Goal: Information Seeking & Learning: Learn about a topic

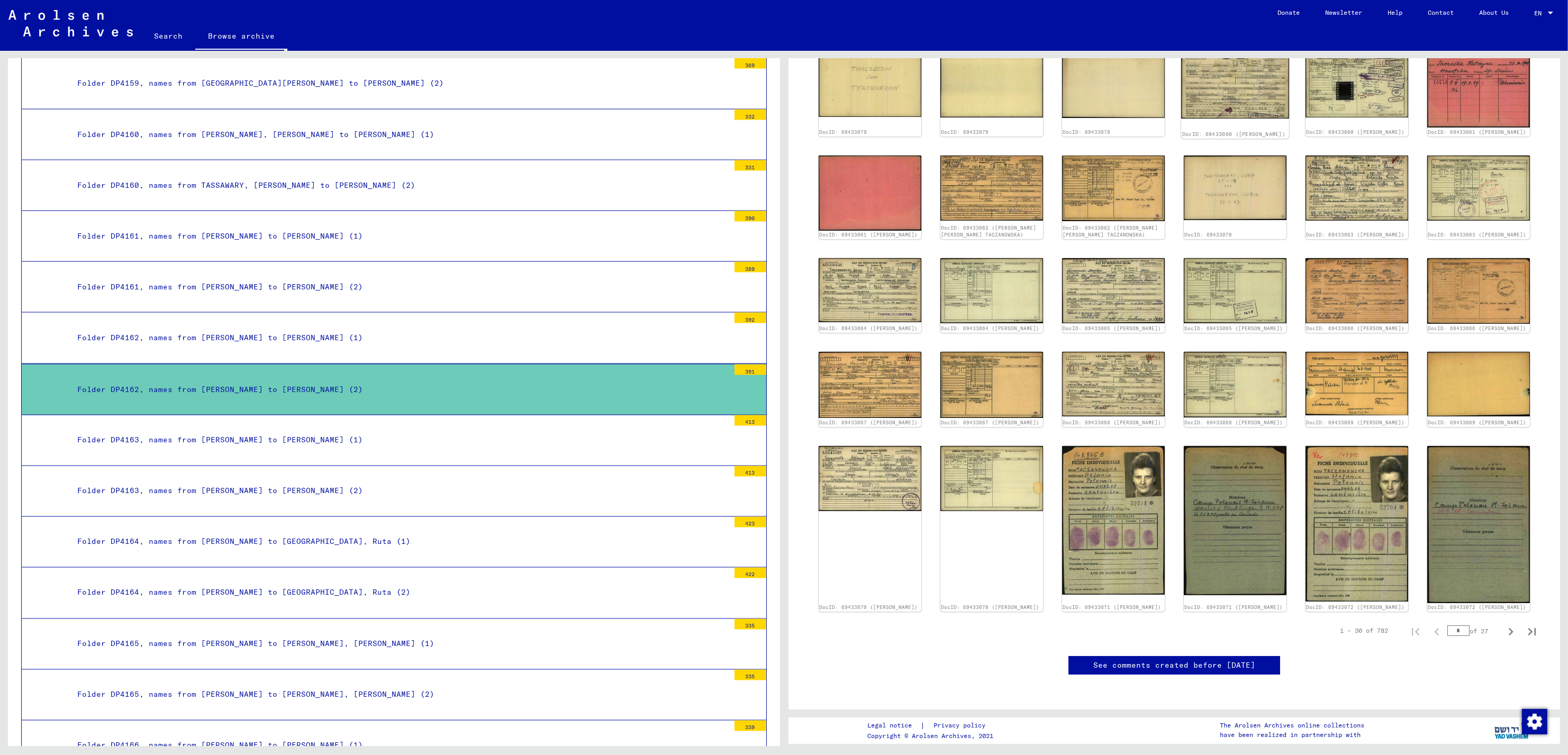
scroll to position [479, 0]
click at [1076, 442] on img at bounding box center [1113, 520] width 108 height 156
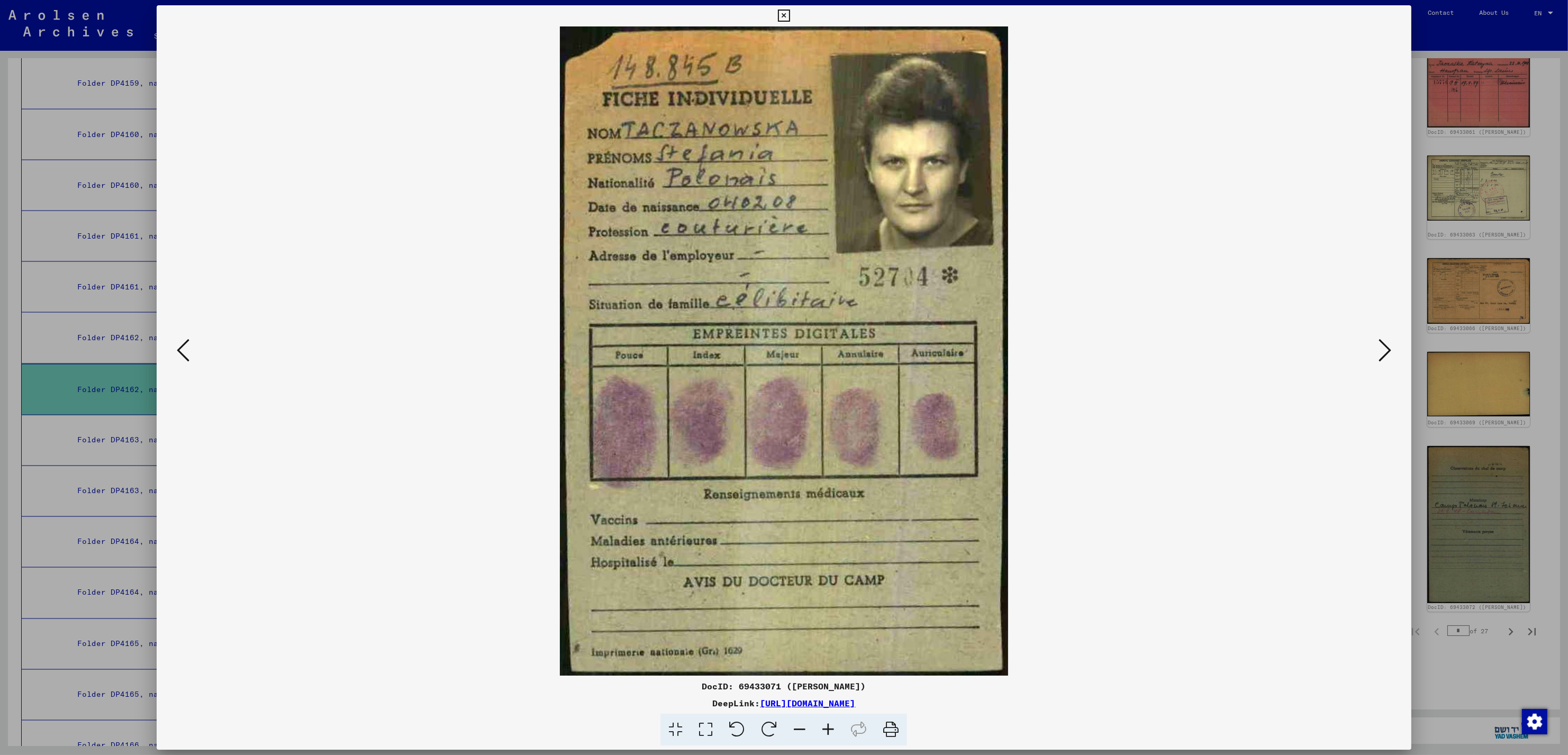
click at [1388, 351] on icon at bounding box center [1385, 350] width 13 height 26
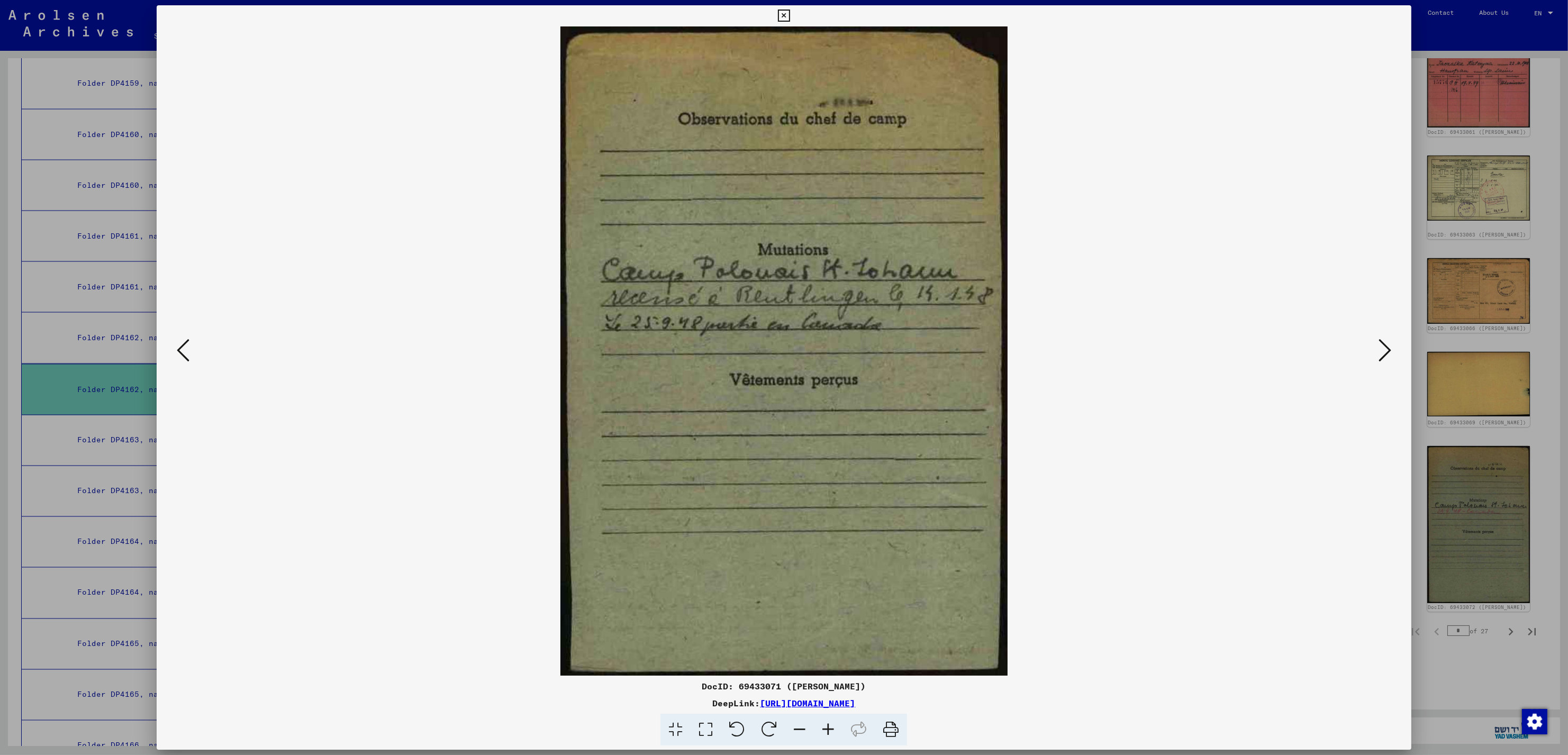
click at [1388, 351] on icon at bounding box center [1385, 350] width 13 height 26
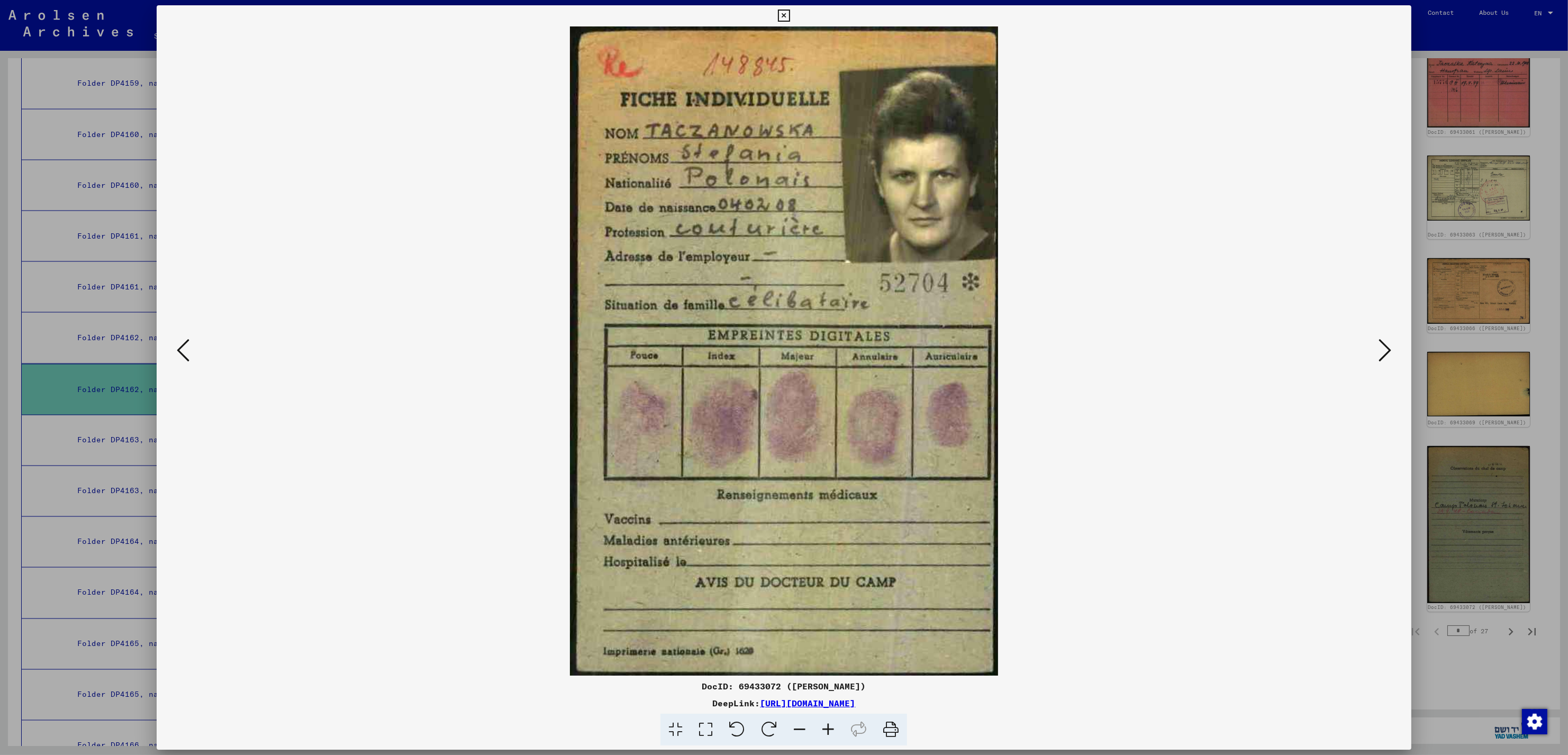
click at [1388, 351] on icon at bounding box center [1385, 350] width 13 height 26
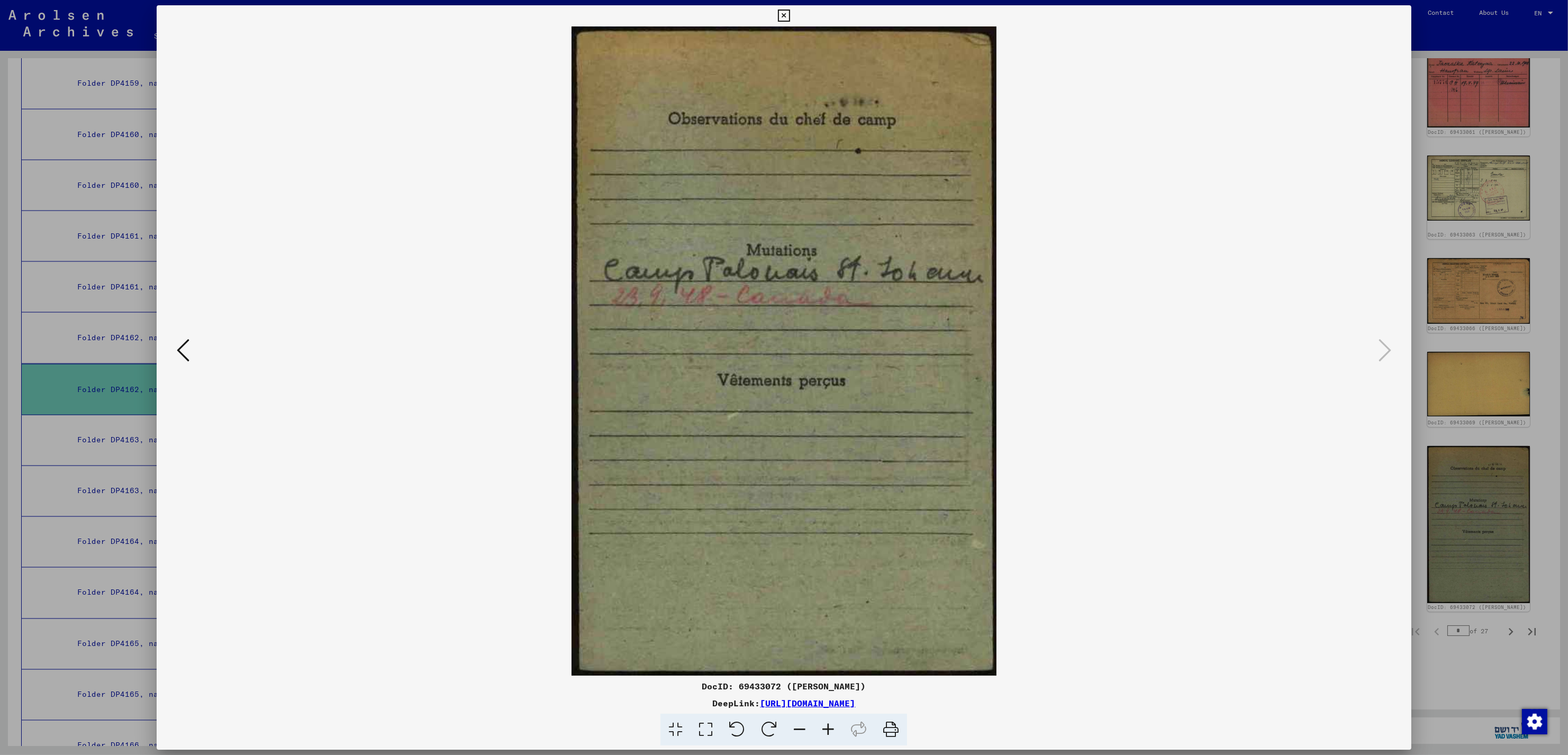
click at [1490, 402] on div at bounding box center [784, 377] width 1568 height 755
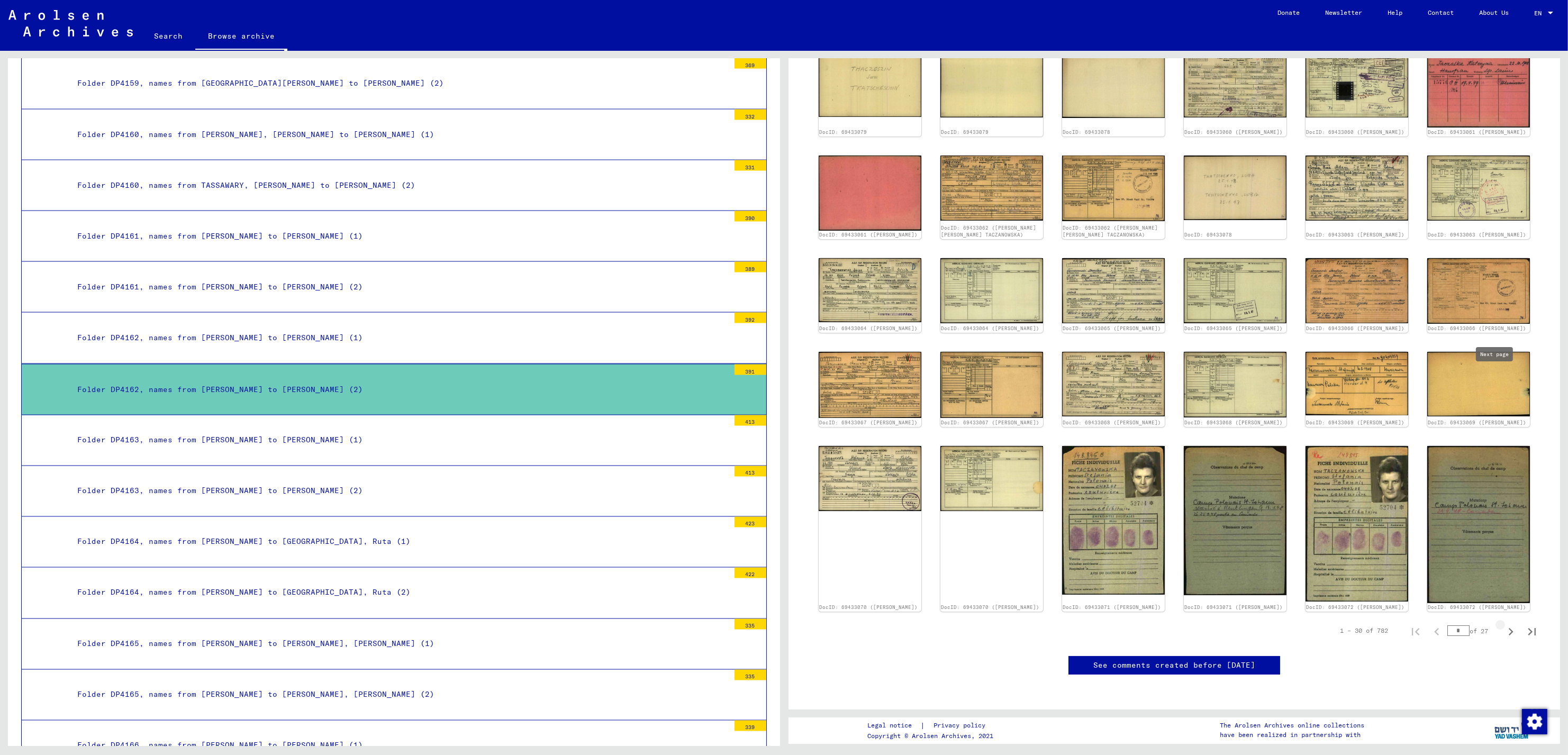
click at [1509, 628] on icon "Next page" at bounding box center [1511, 631] width 5 height 7
type input "*"
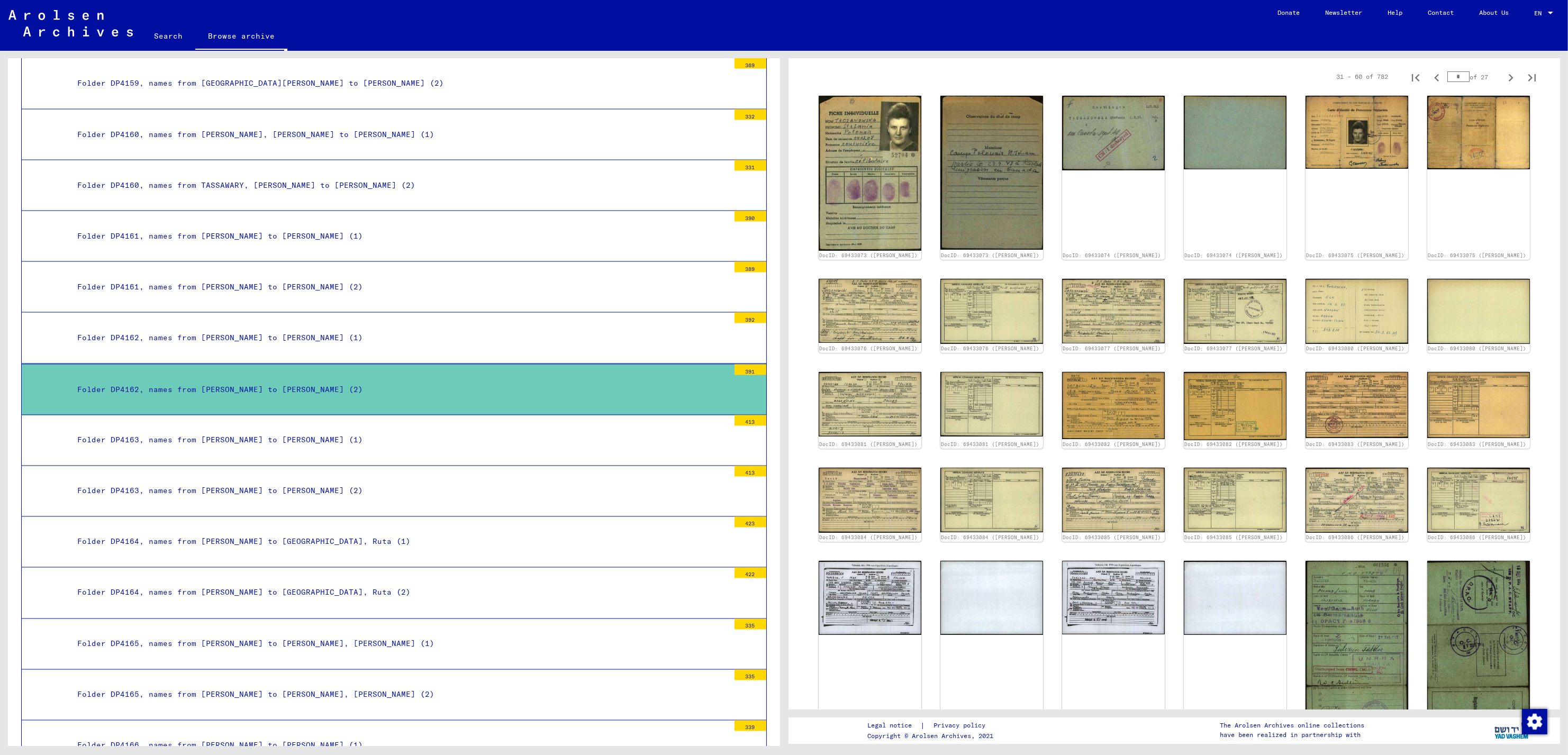
scroll to position [144, 0]
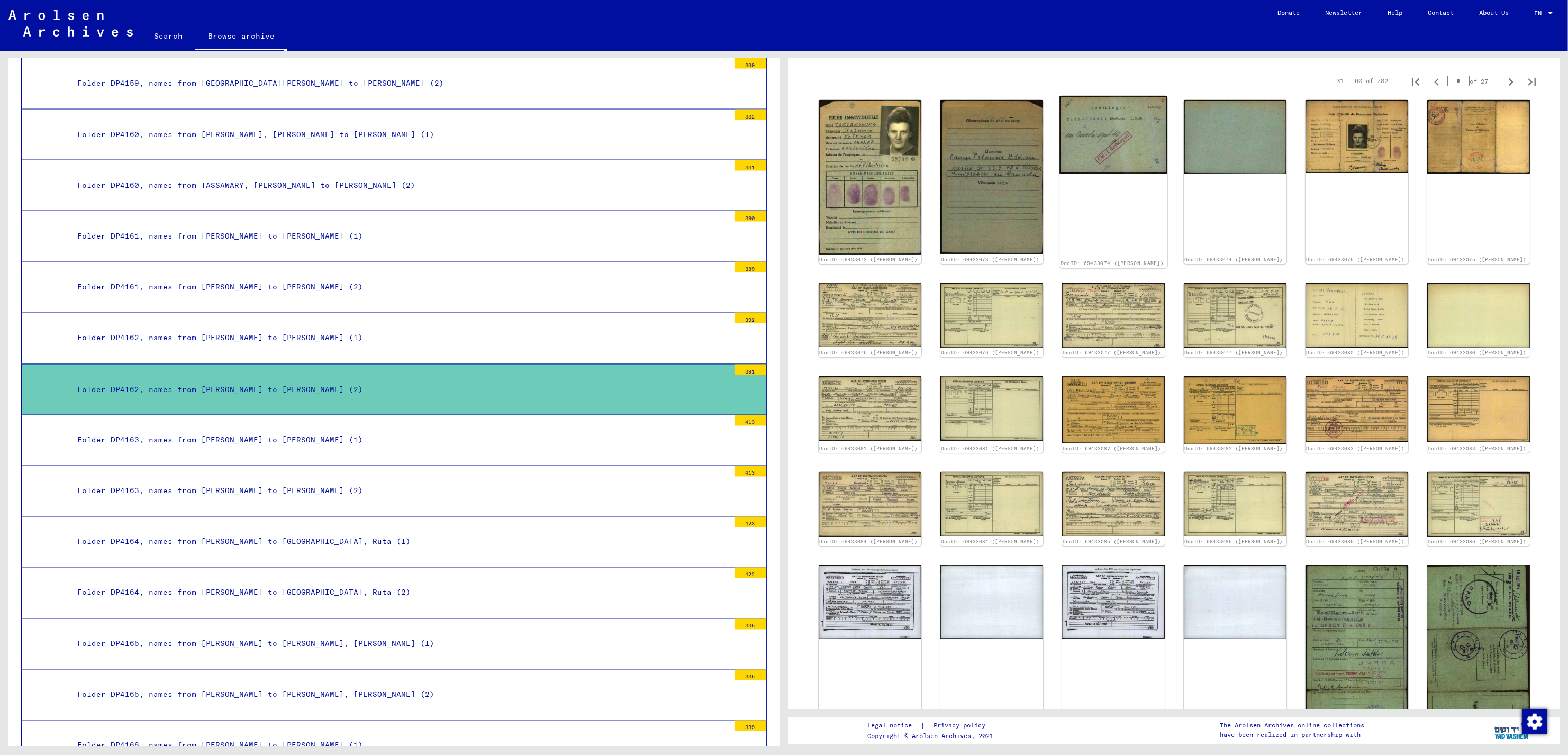
click at [1109, 137] on img at bounding box center [1113, 134] width 108 height 78
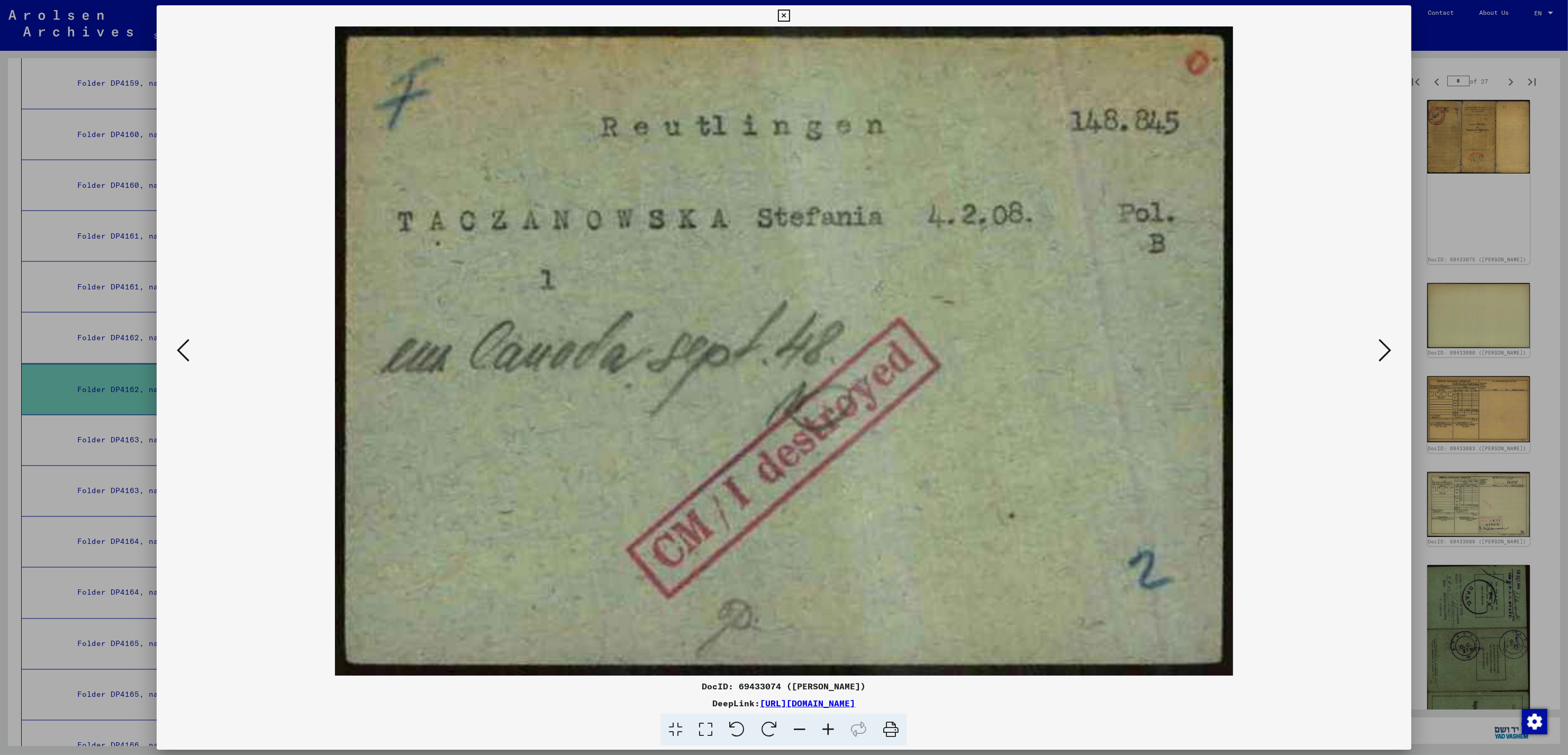
click at [1382, 347] on icon at bounding box center [1385, 350] width 13 height 26
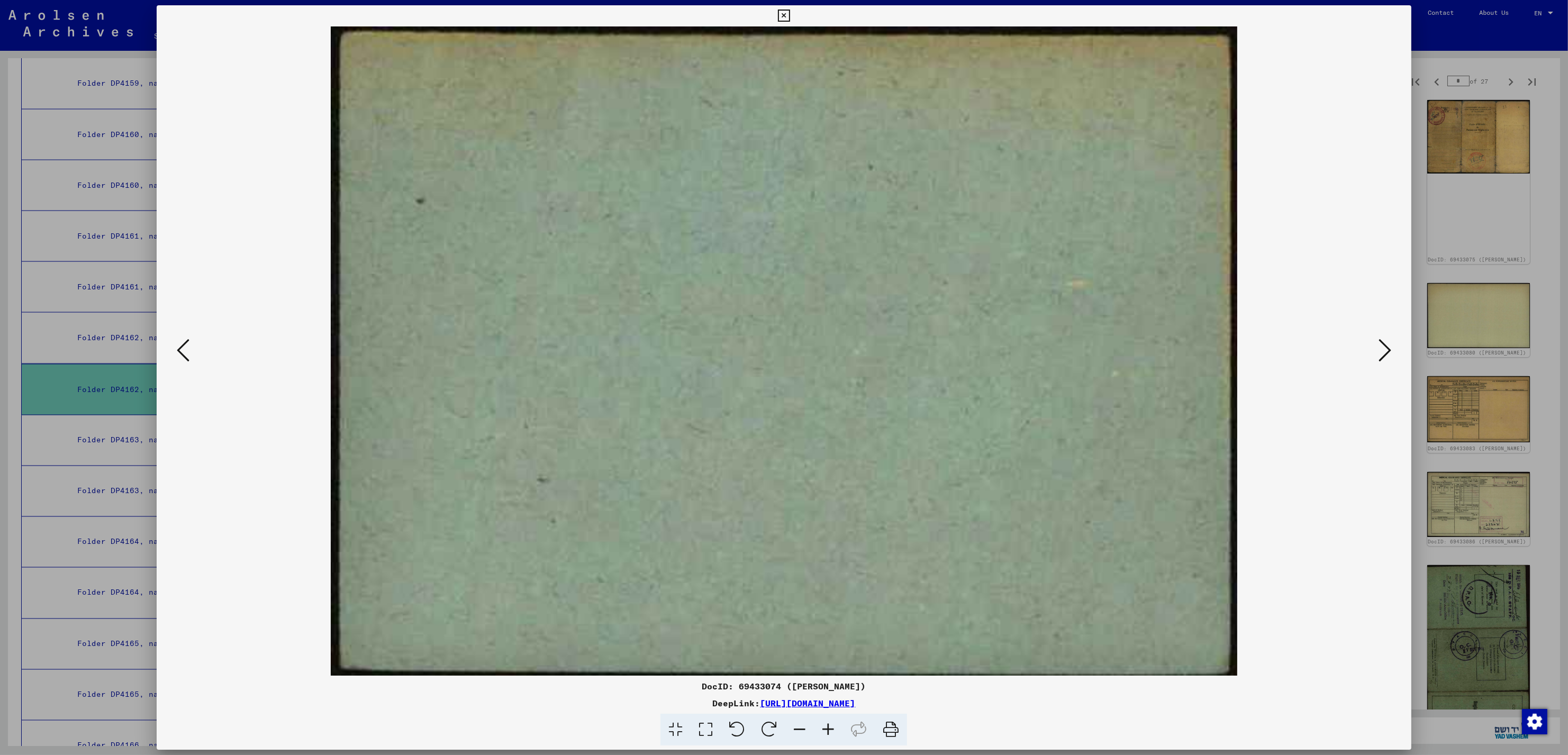
click at [1382, 347] on icon at bounding box center [1385, 350] width 13 height 26
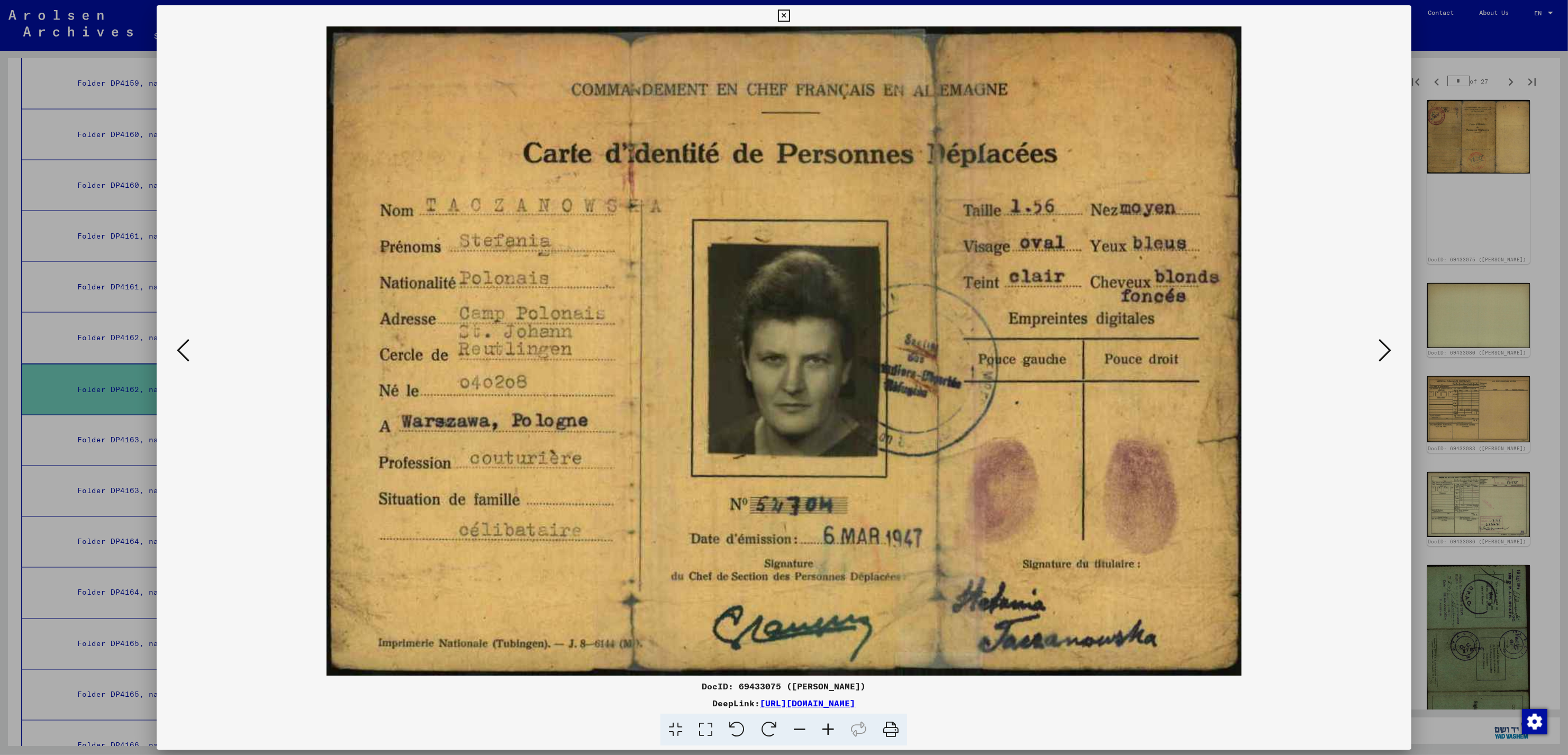
click at [1382, 347] on icon at bounding box center [1385, 350] width 13 height 26
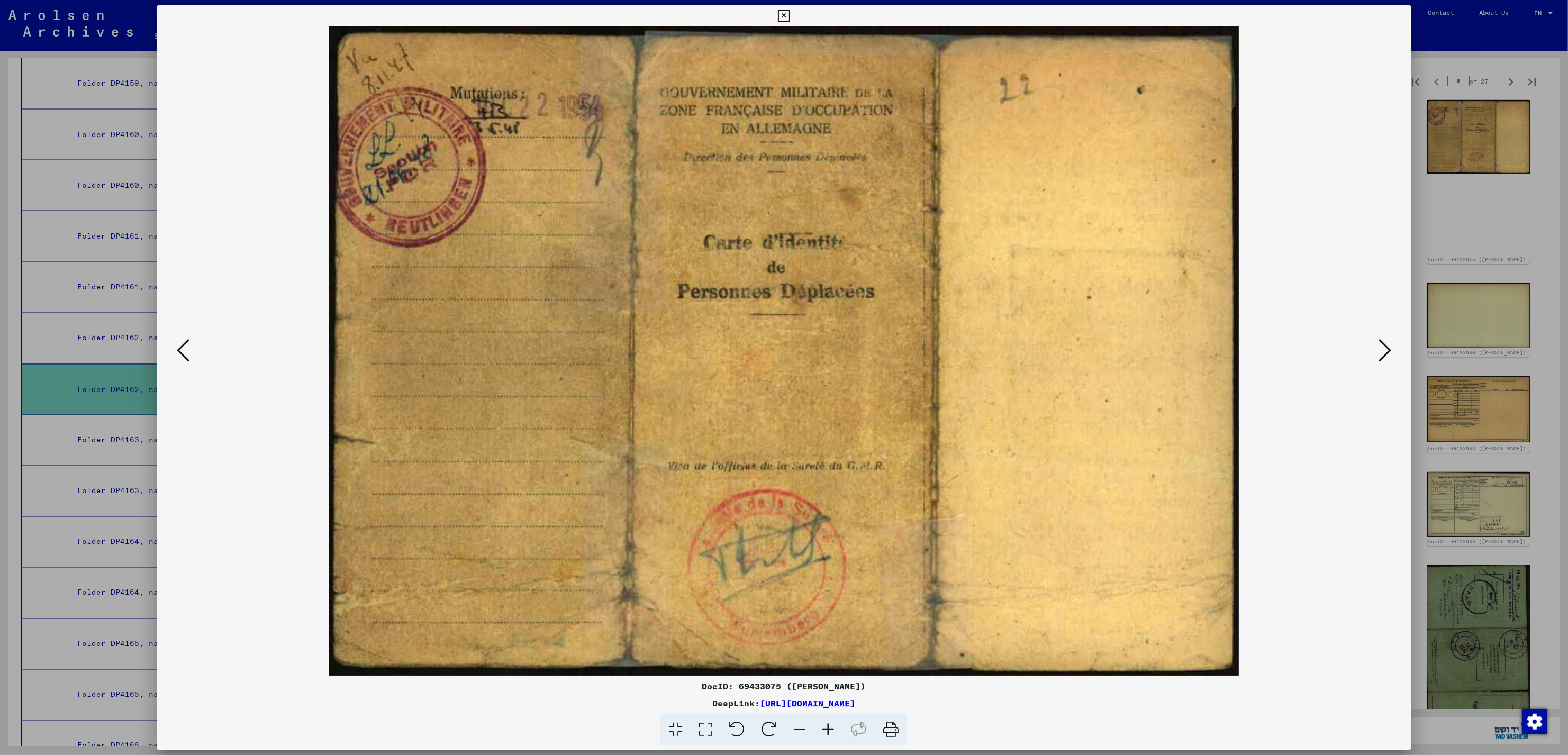
click at [1382, 347] on icon at bounding box center [1385, 350] width 13 height 26
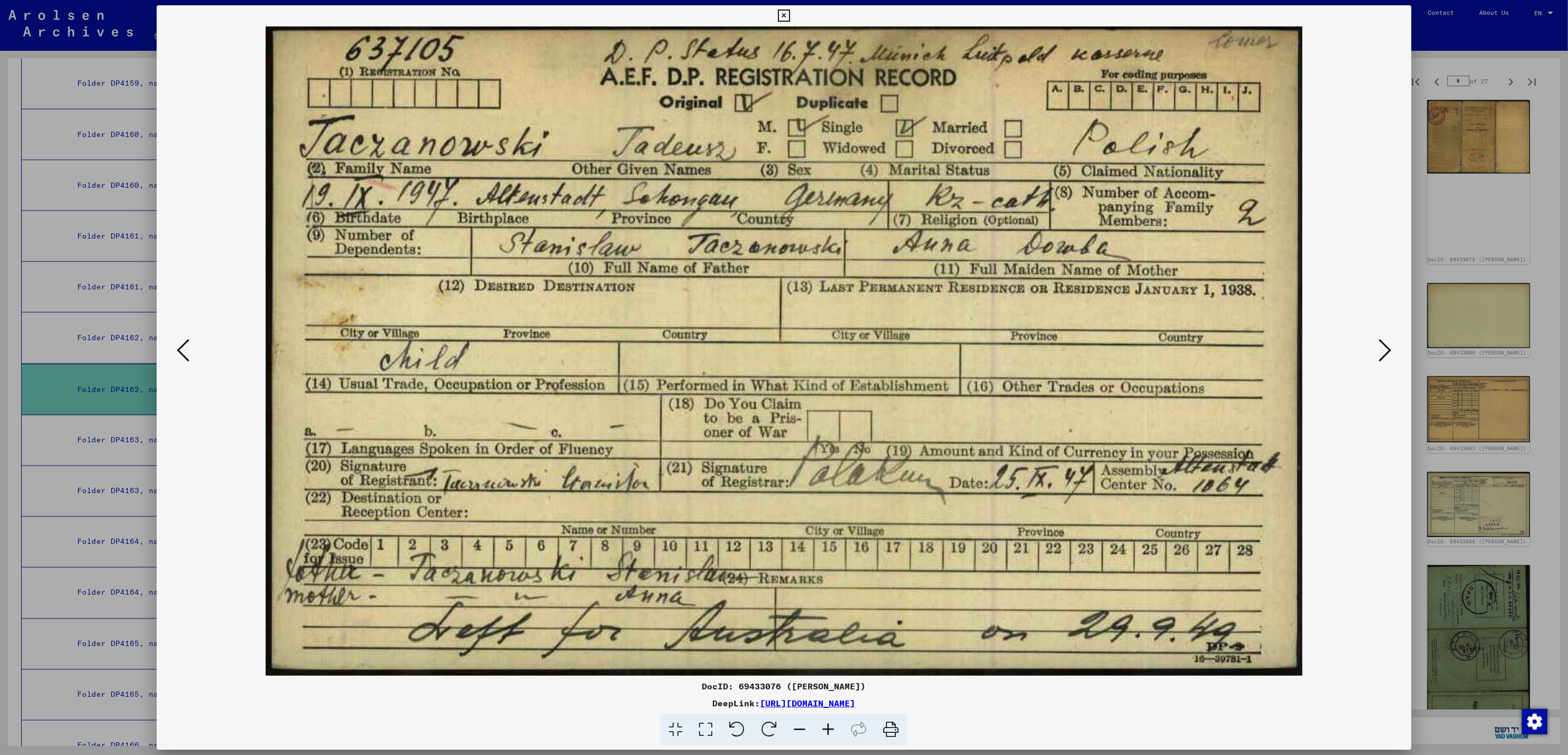
click at [1382, 347] on icon at bounding box center [1385, 350] width 13 height 26
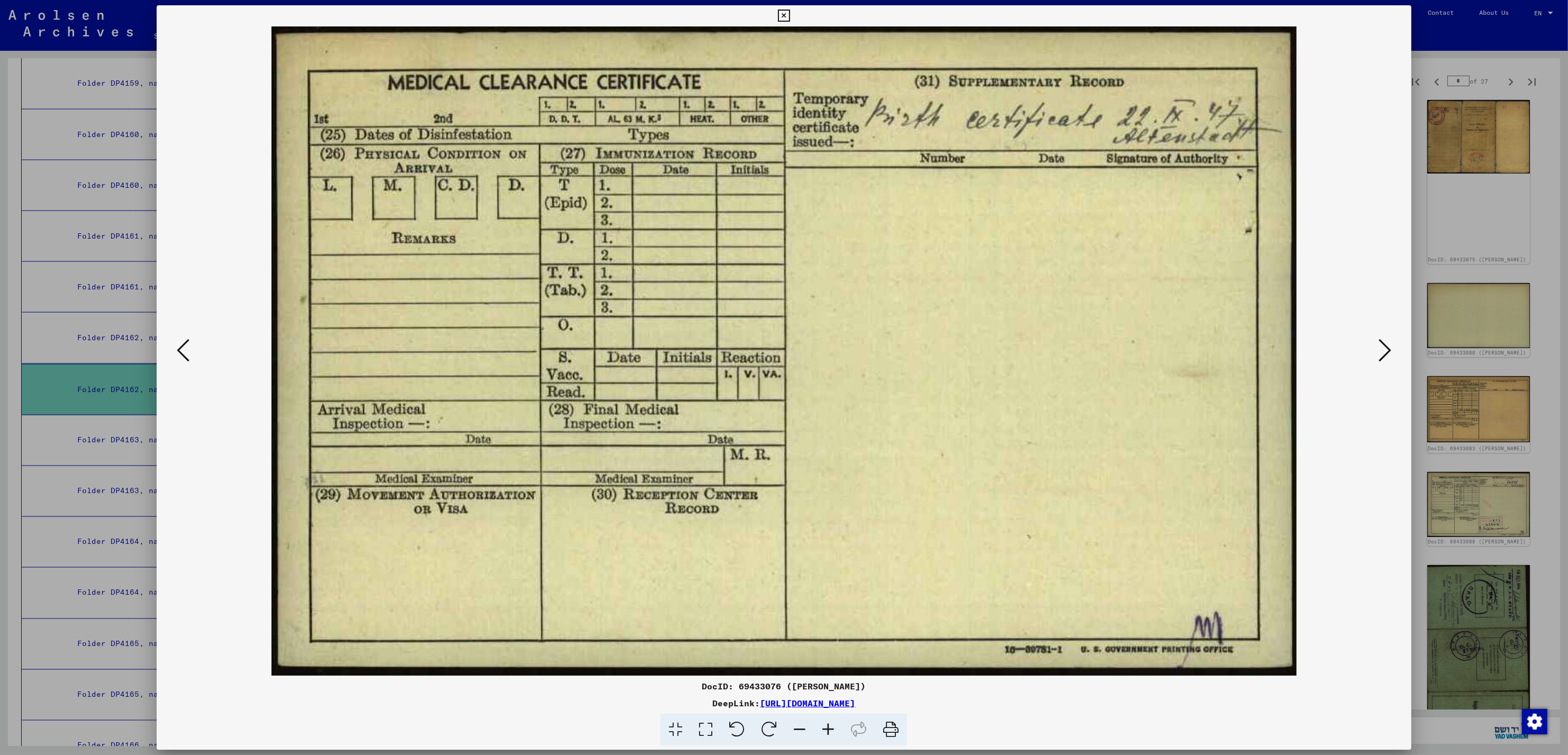
click at [1382, 347] on icon at bounding box center [1385, 350] width 13 height 26
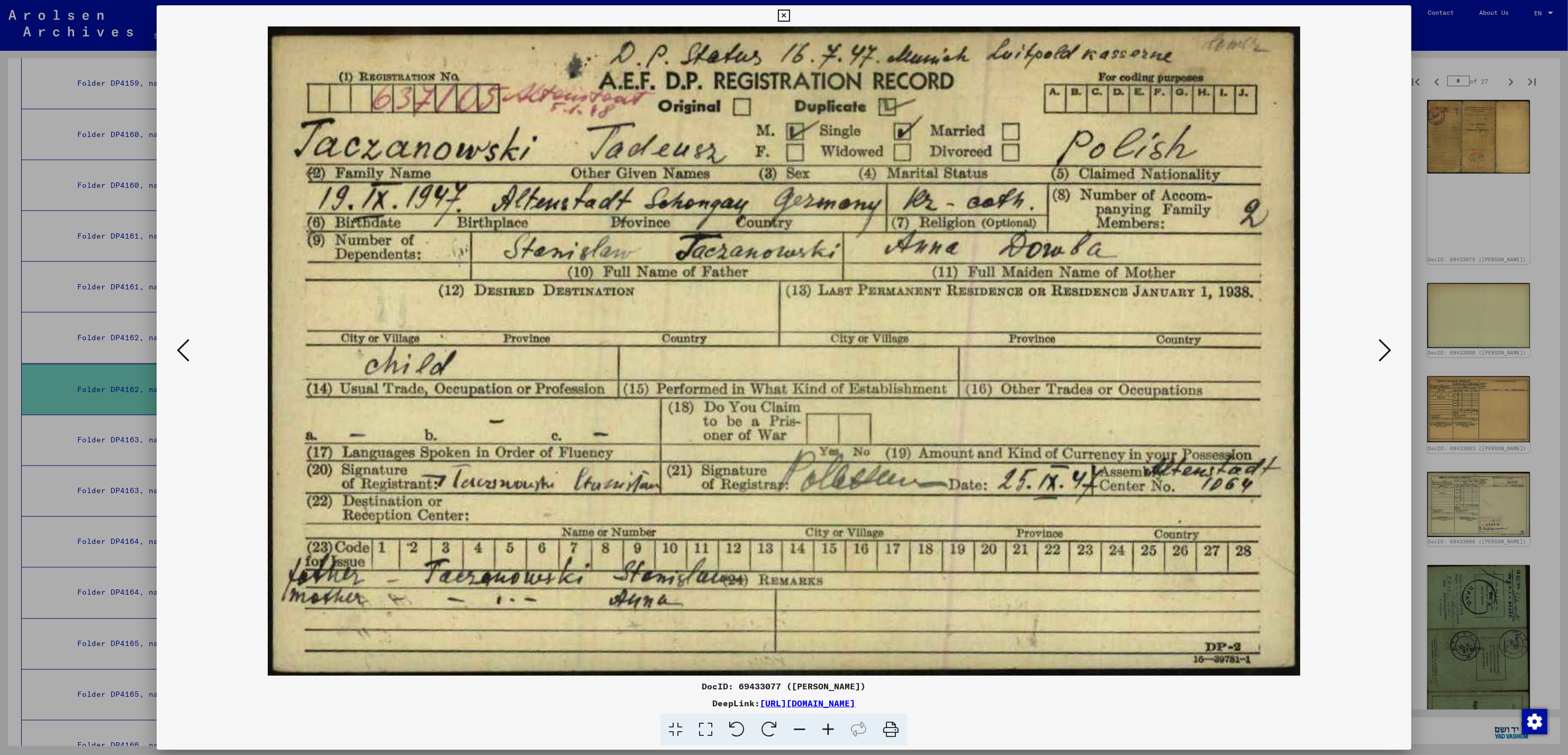
click at [1382, 347] on icon at bounding box center [1385, 350] width 13 height 26
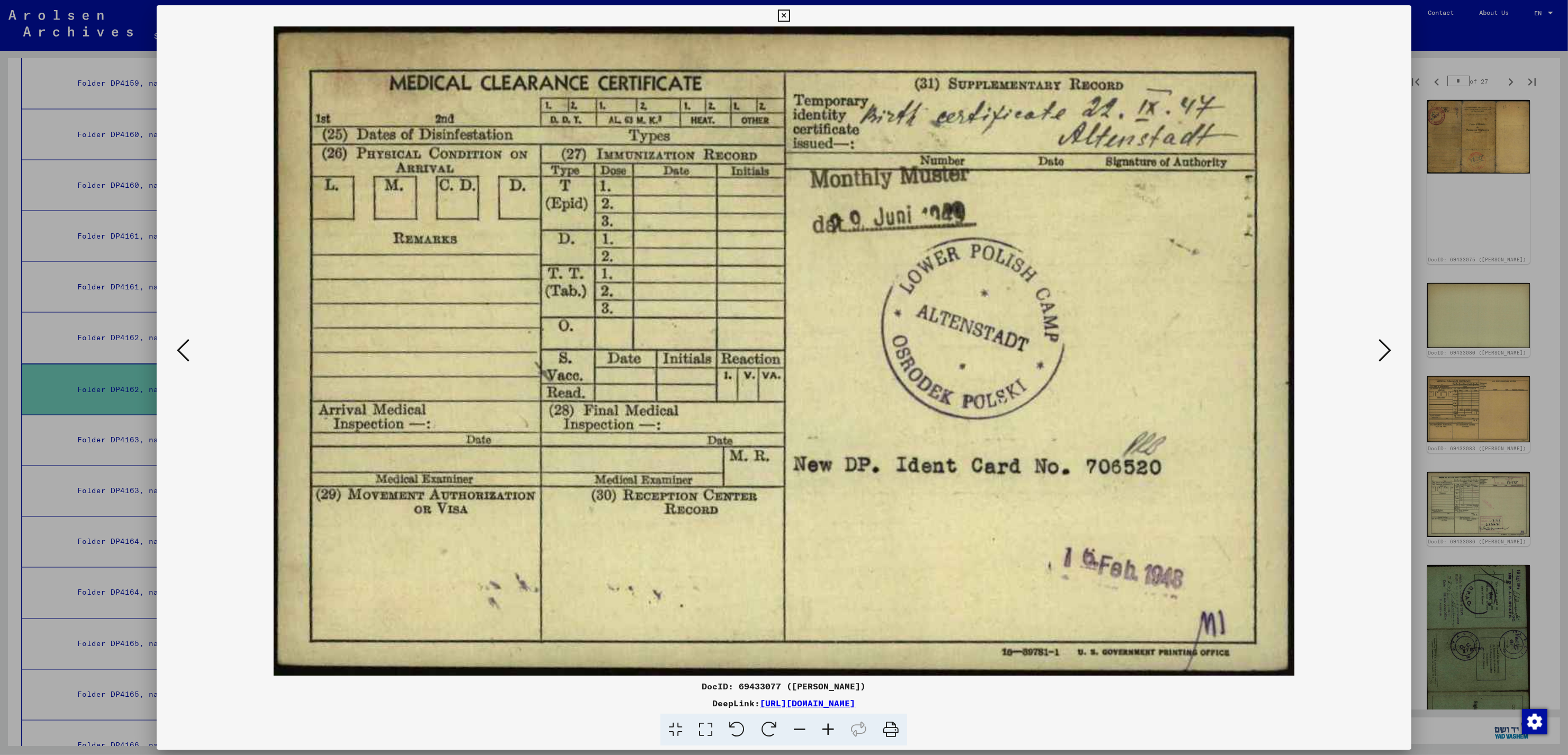
click at [1382, 347] on icon at bounding box center [1385, 350] width 13 height 26
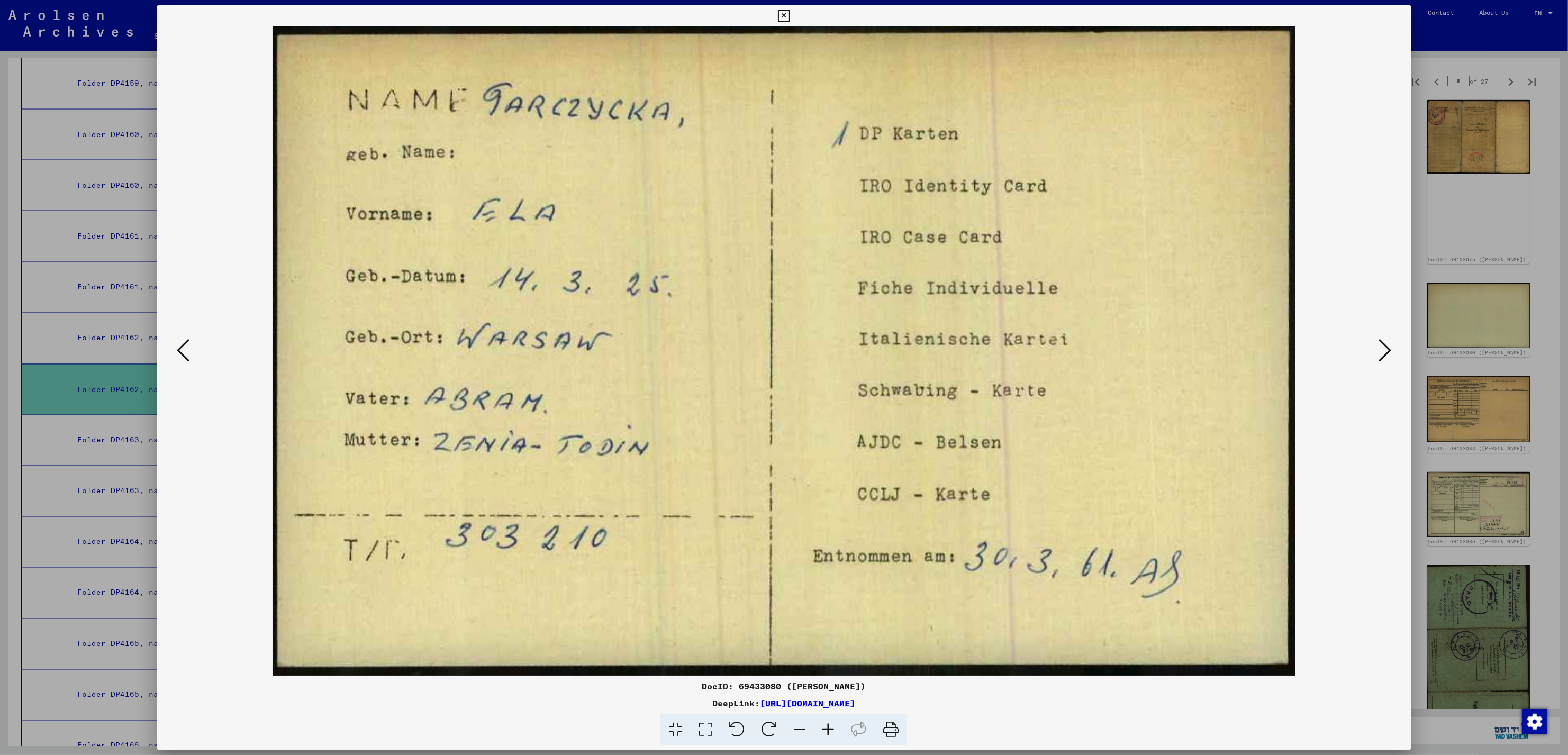
click at [1382, 347] on icon at bounding box center [1385, 350] width 13 height 26
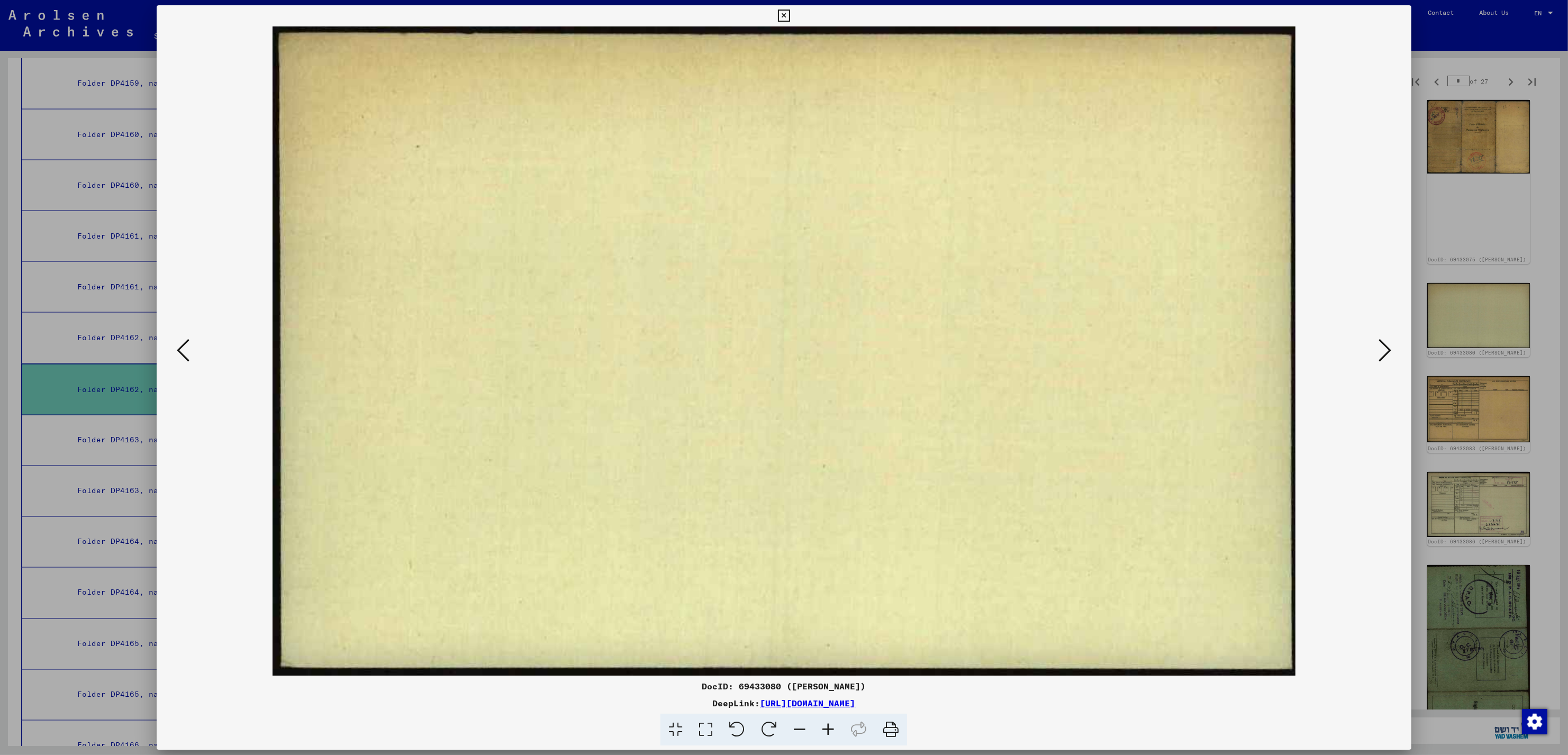
click at [1382, 347] on icon at bounding box center [1385, 350] width 13 height 26
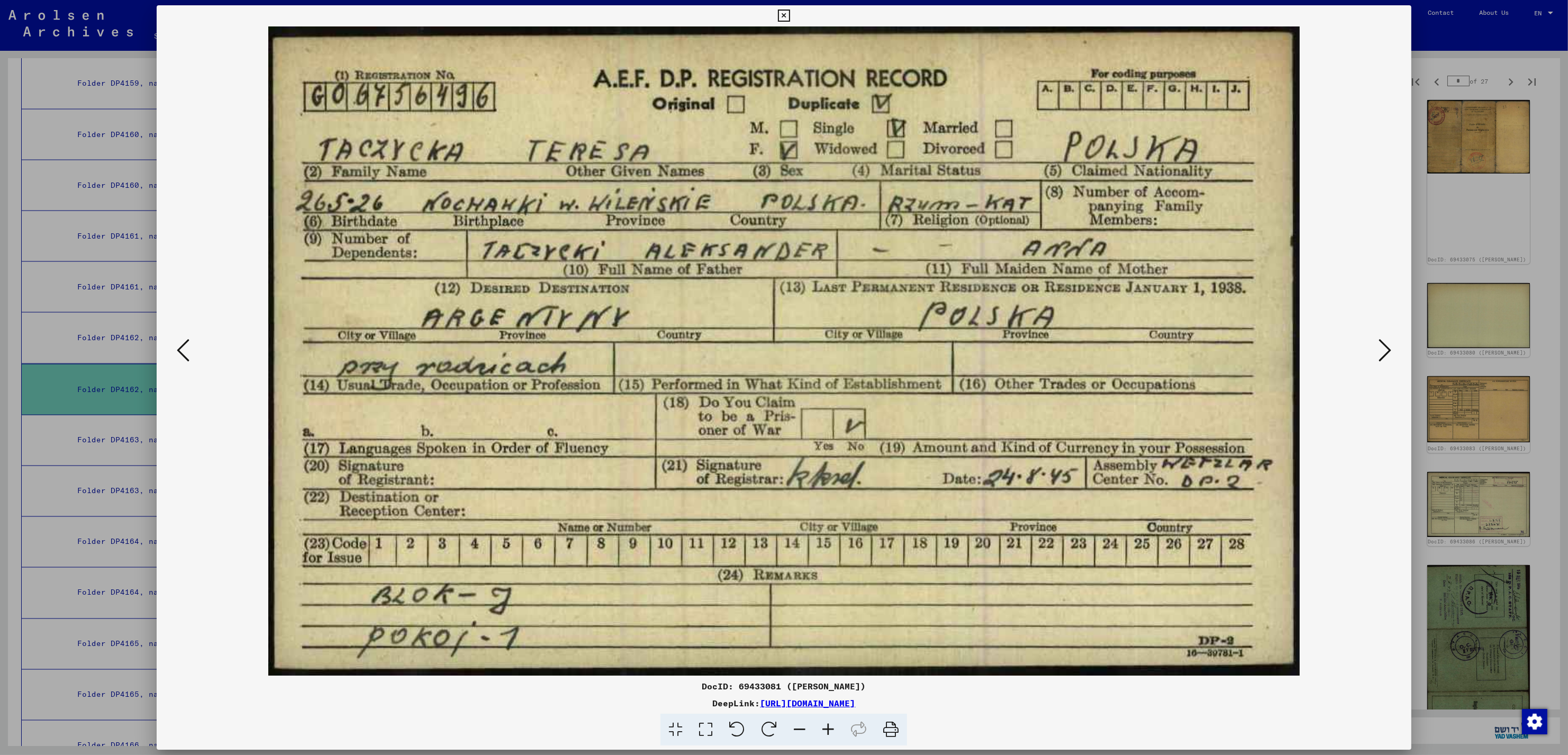
click at [1382, 347] on icon at bounding box center [1385, 350] width 13 height 26
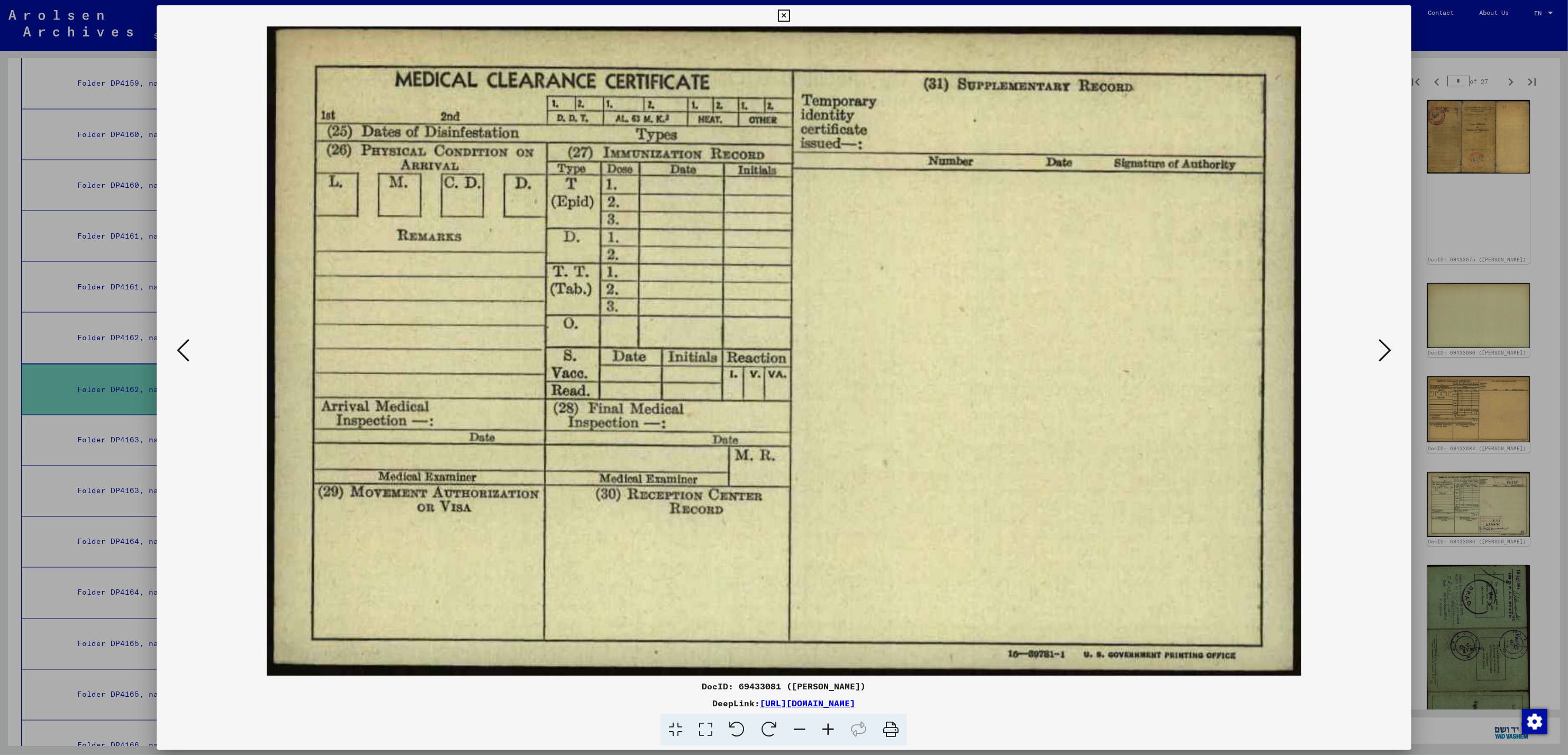
click at [1382, 347] on icon at bounding box center [1385, 350] width 13 height 26
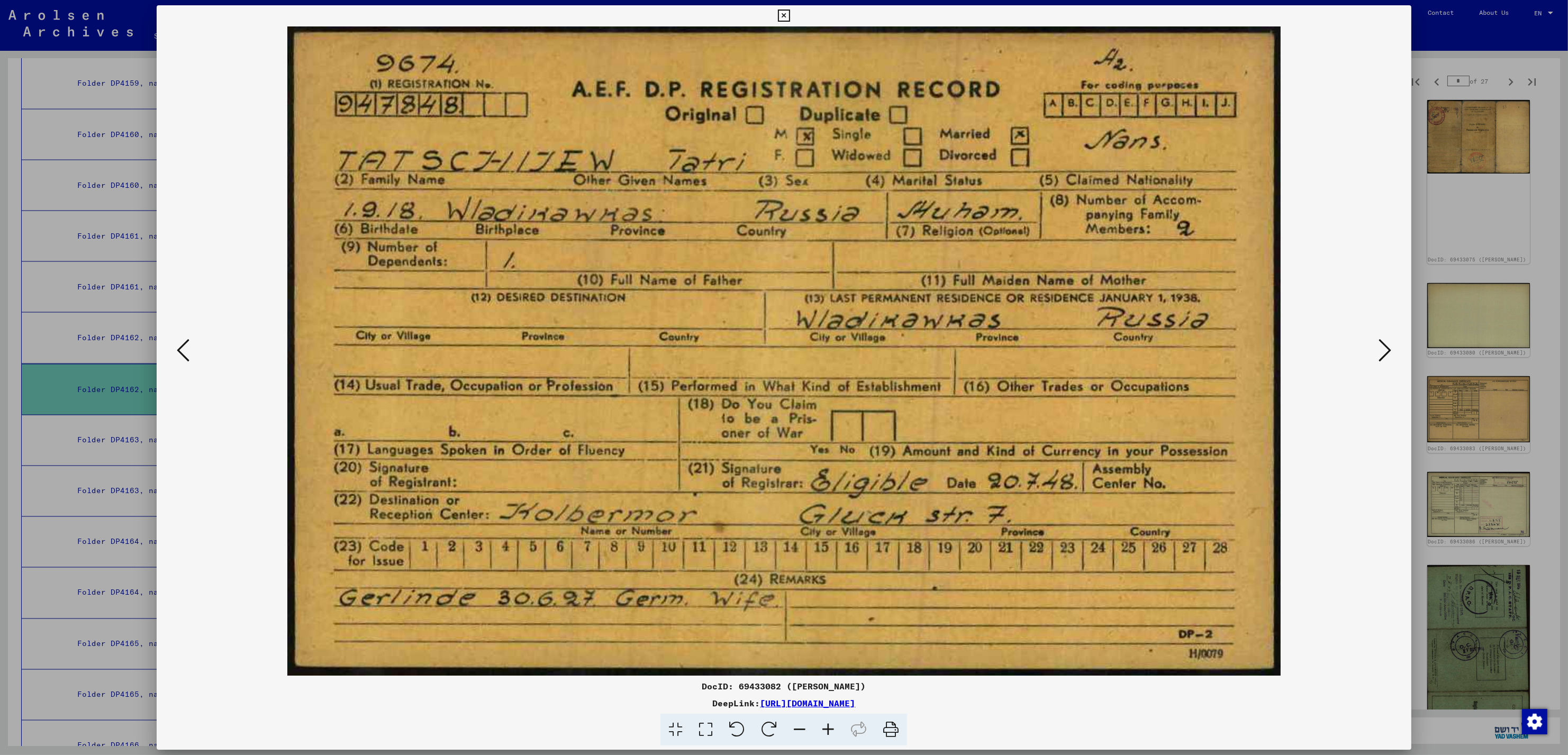
click at [1382, 347] on icon at bounding box center [1385, 350] width 13 height 26
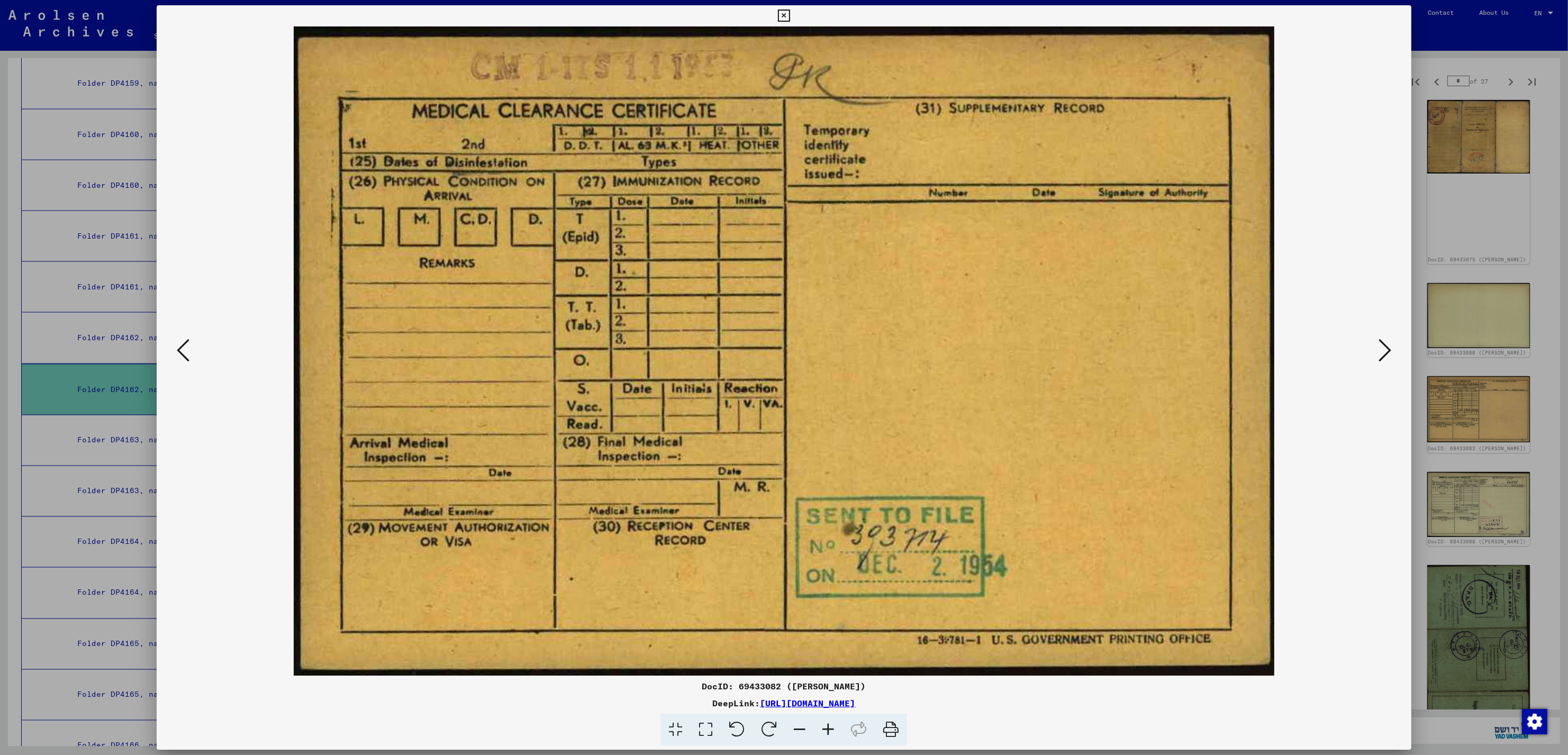
click at [1382, 347] on icon at bounding box center [1385, 350] width 13 height 26
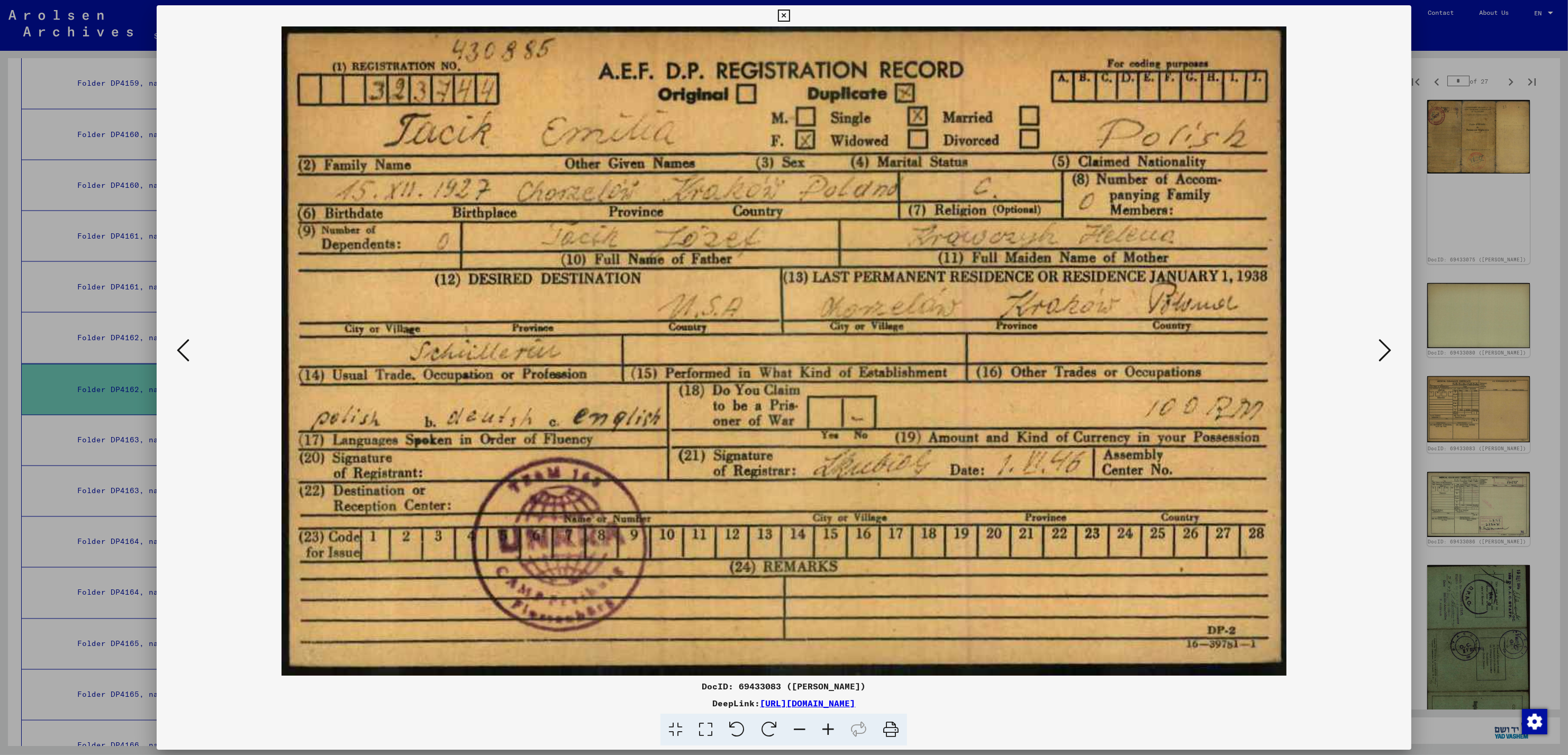
click at [1382, 347] on icon at bounding box center [1385, 350] width 13 height 26
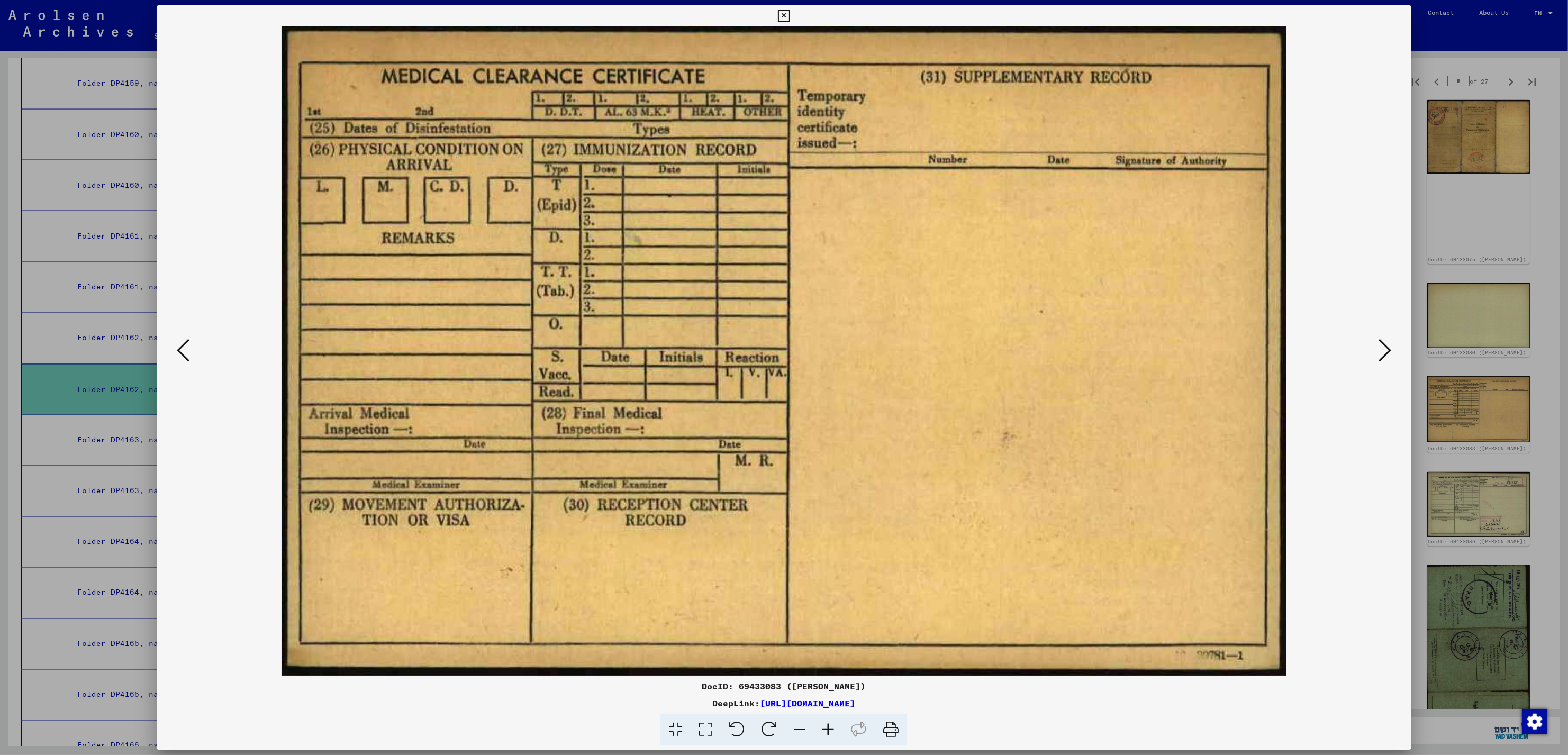
click at [1382, 347] on icon at bounding box center [1385, 350] width 13 height 26
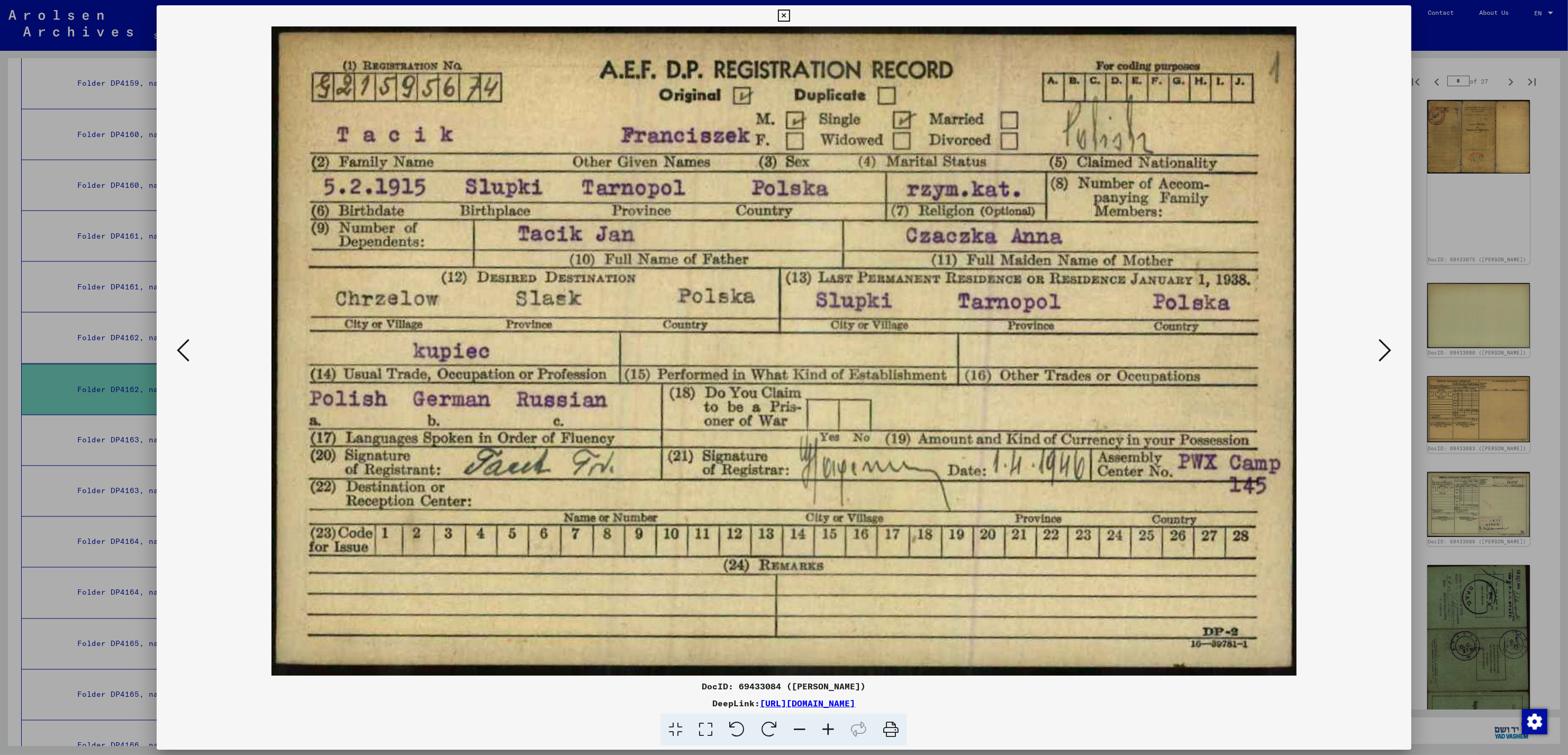
click at [1382, 347] on icon at bounding box center [1385, 350] width 13 height 26
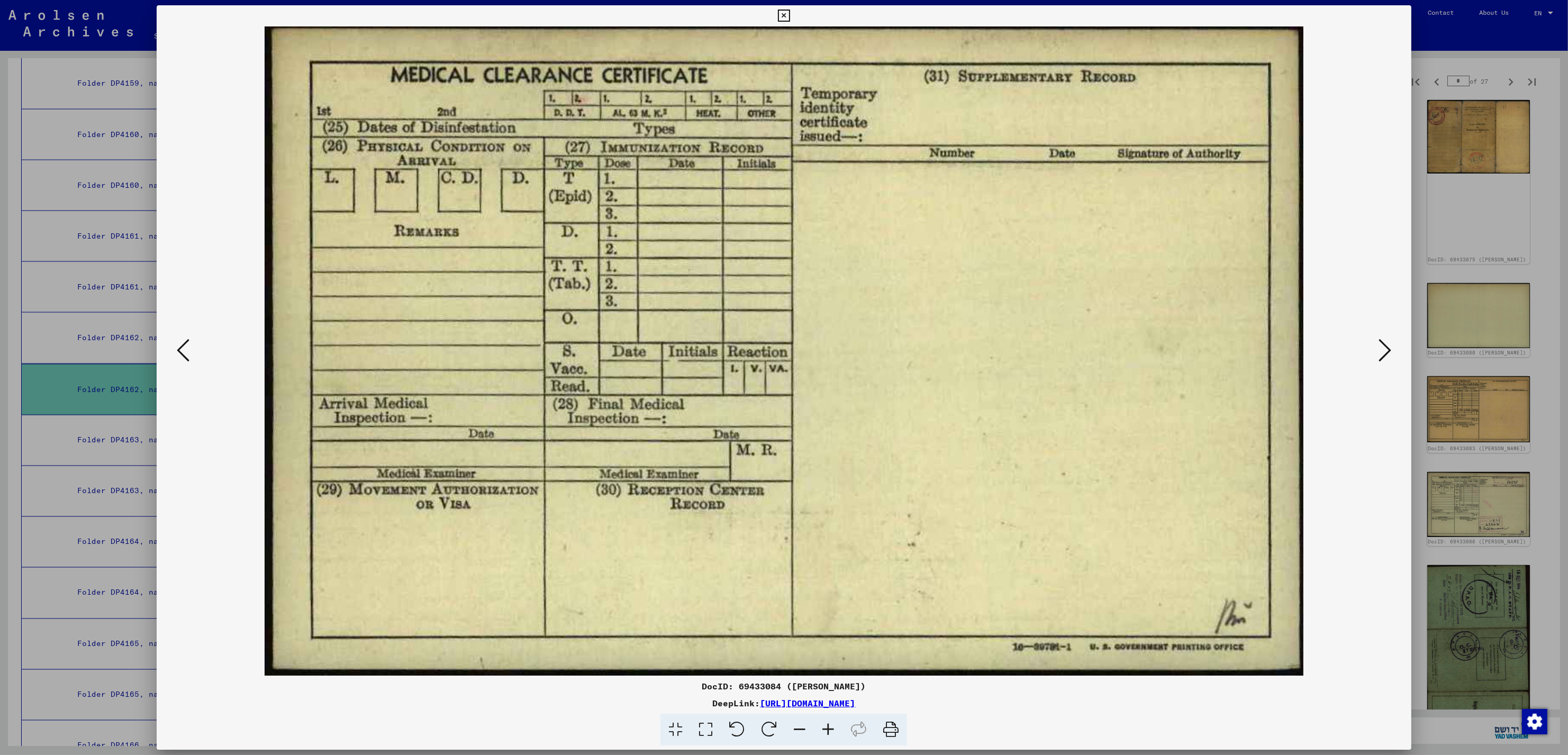
click at [1382, 347] on icon at bounding box center [1385, 350] width 13 height 26
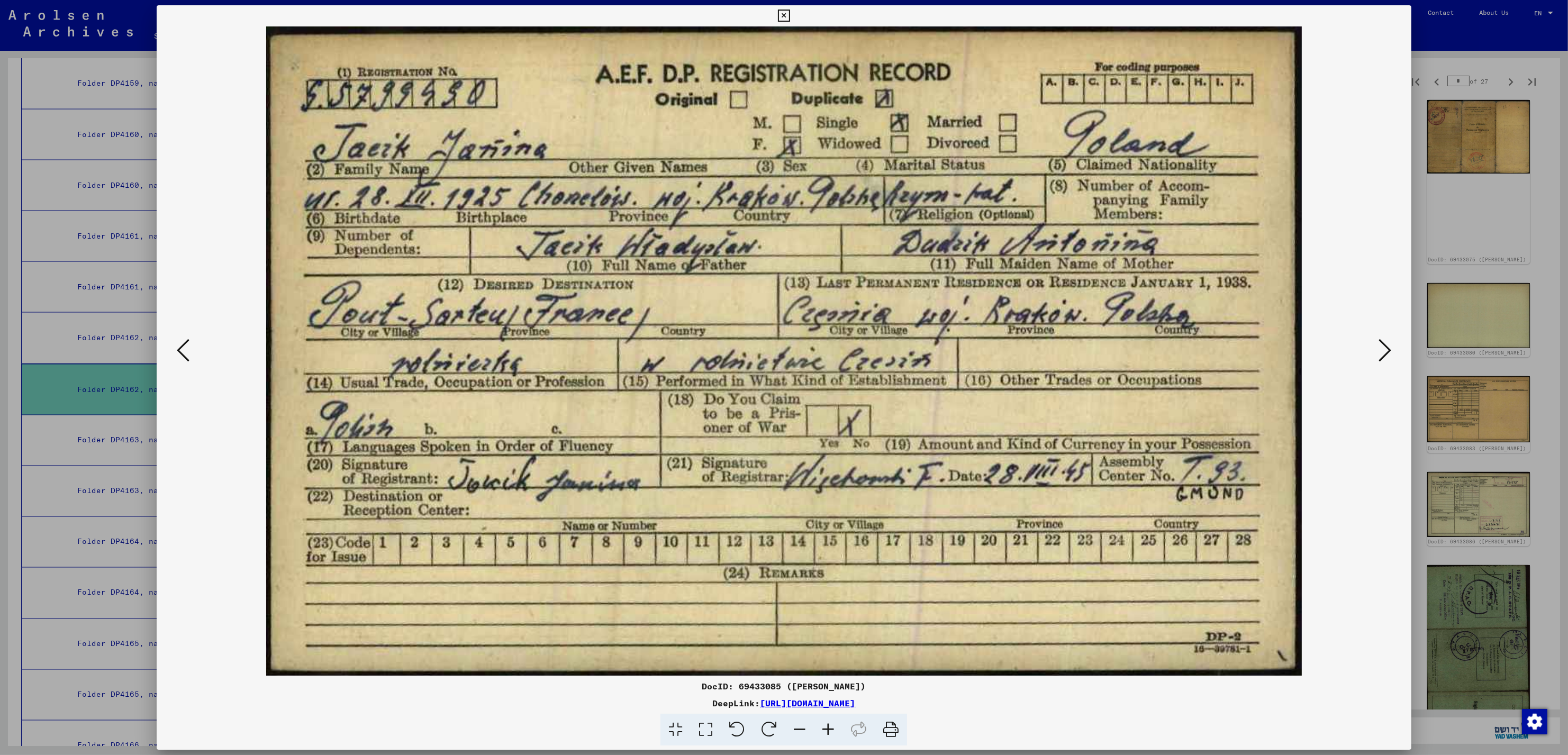
click at [1382, 347] on icon at bounding box center [1385, 350] width 13 height 26
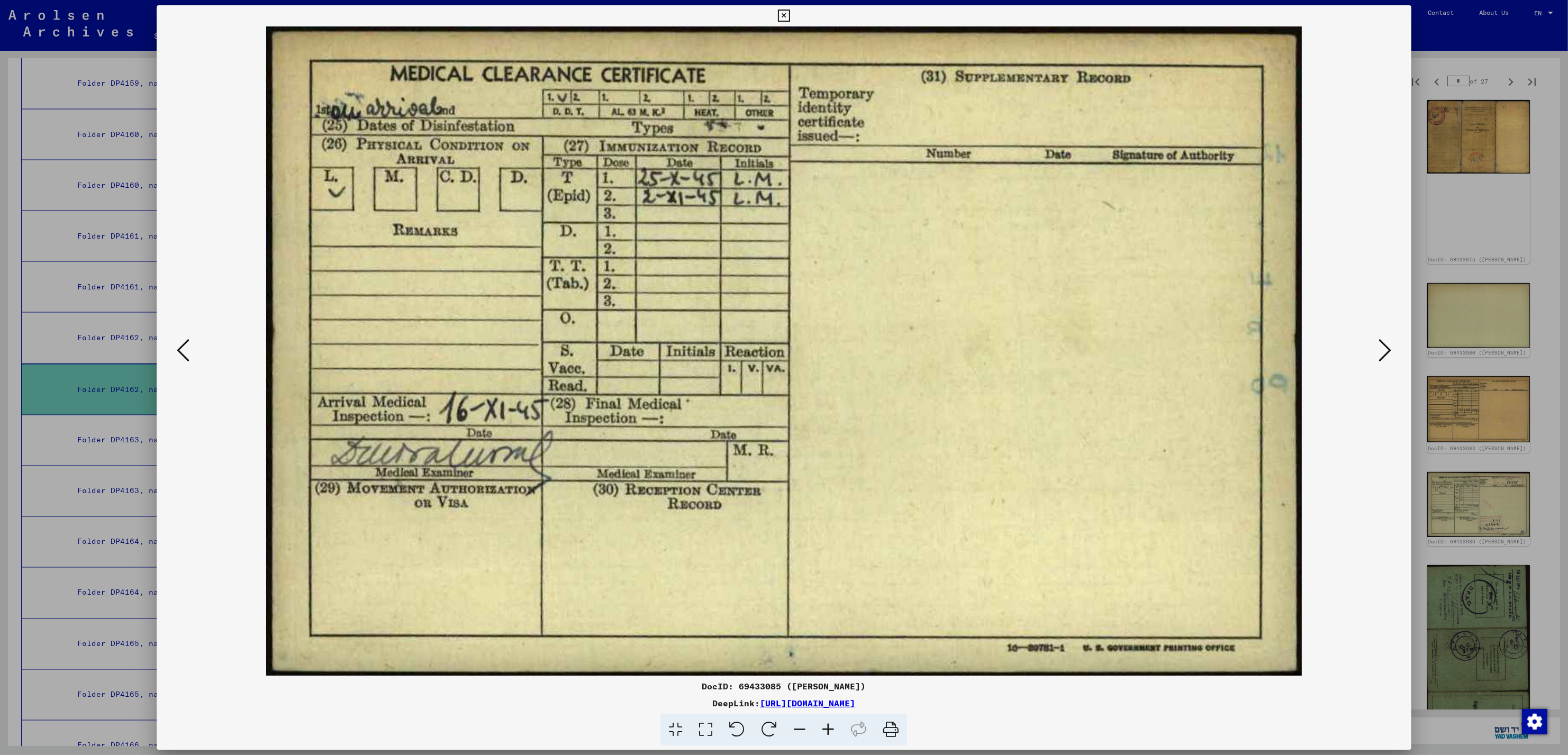
click at [1382, 347] on icon at bounding box center [1385, 350] width 13 height 26
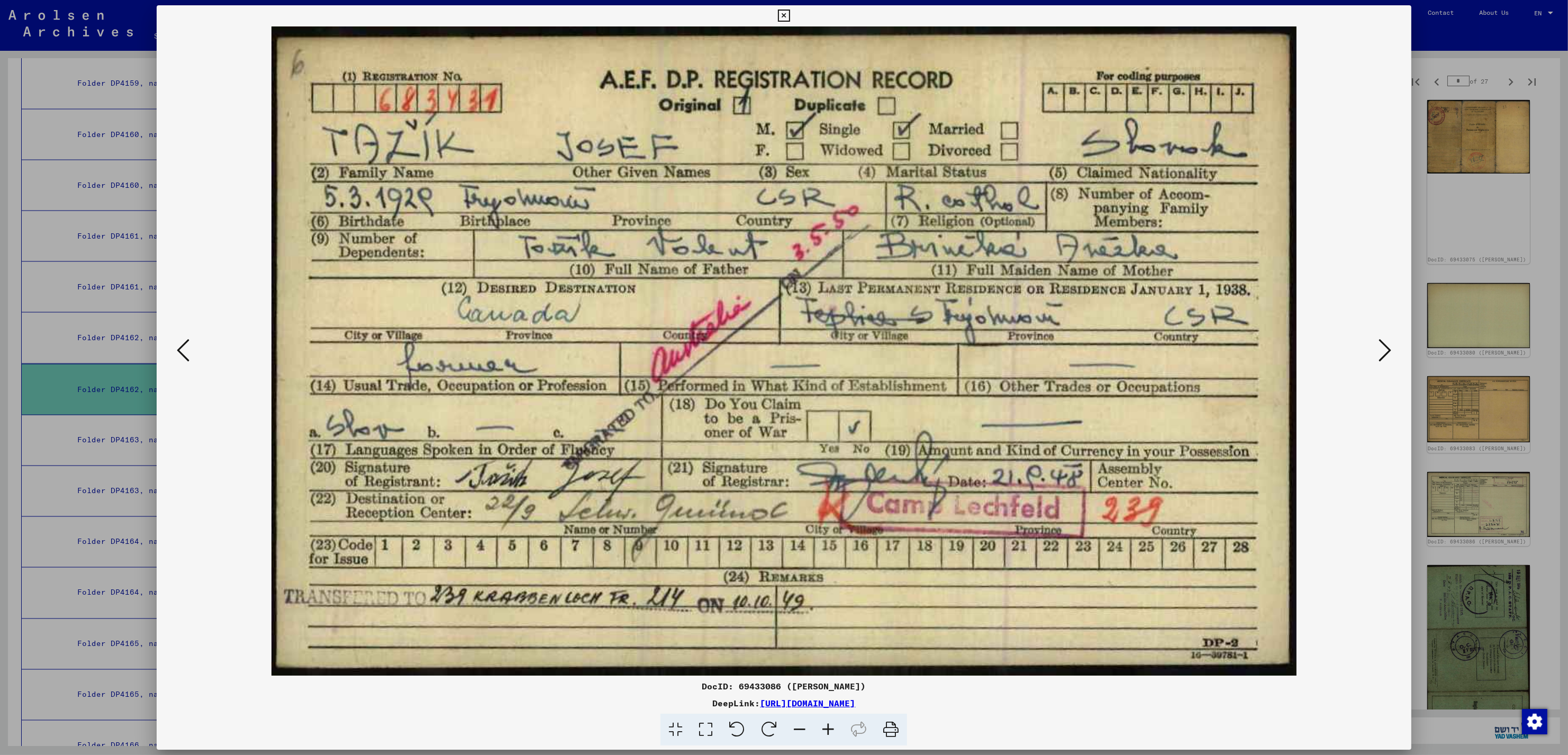
click at [1382, 347] on icon at bounding box center [1385, 350] width 13 height 26
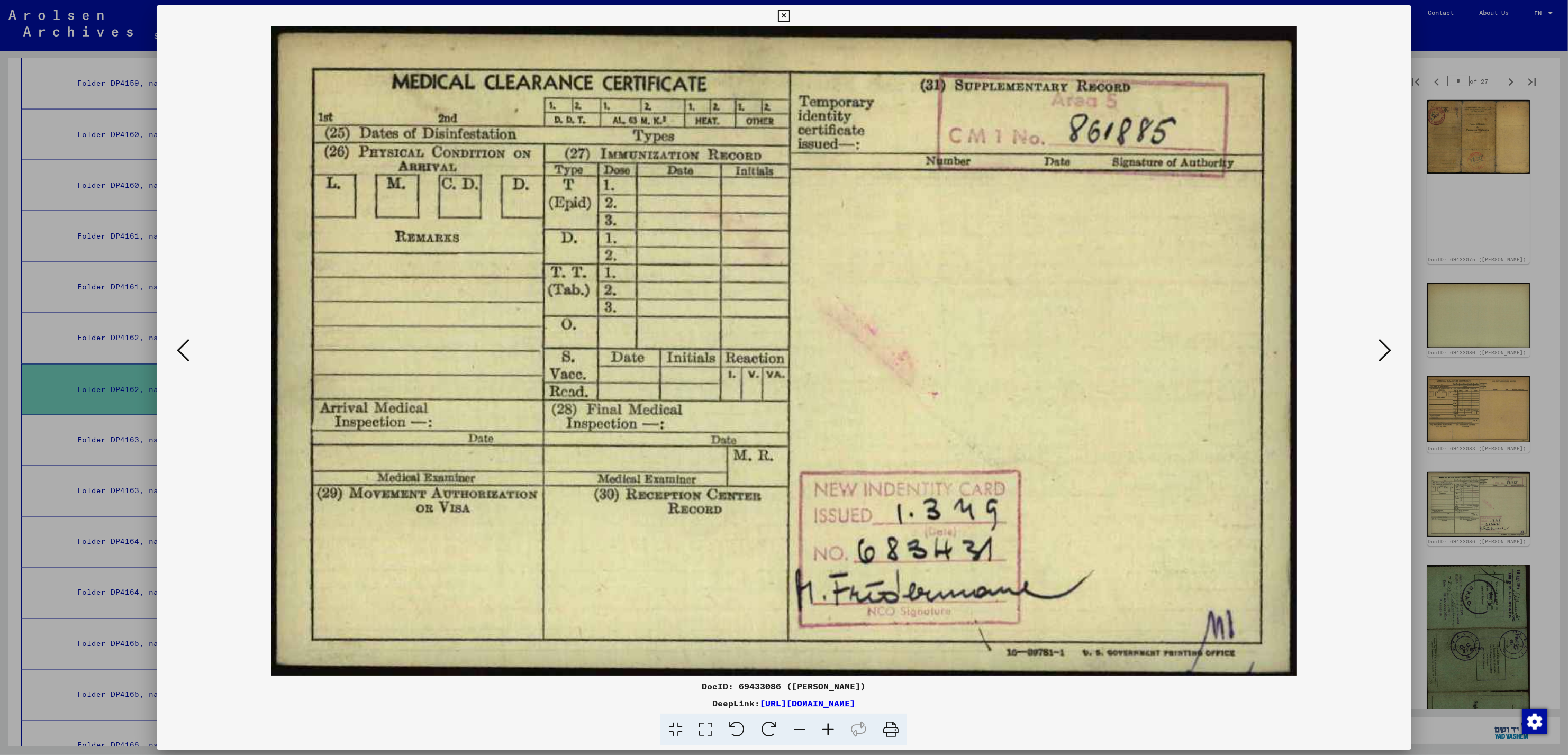
click at [1382, 347] on icon at bounding box center [1385, 350] width 13 height 26
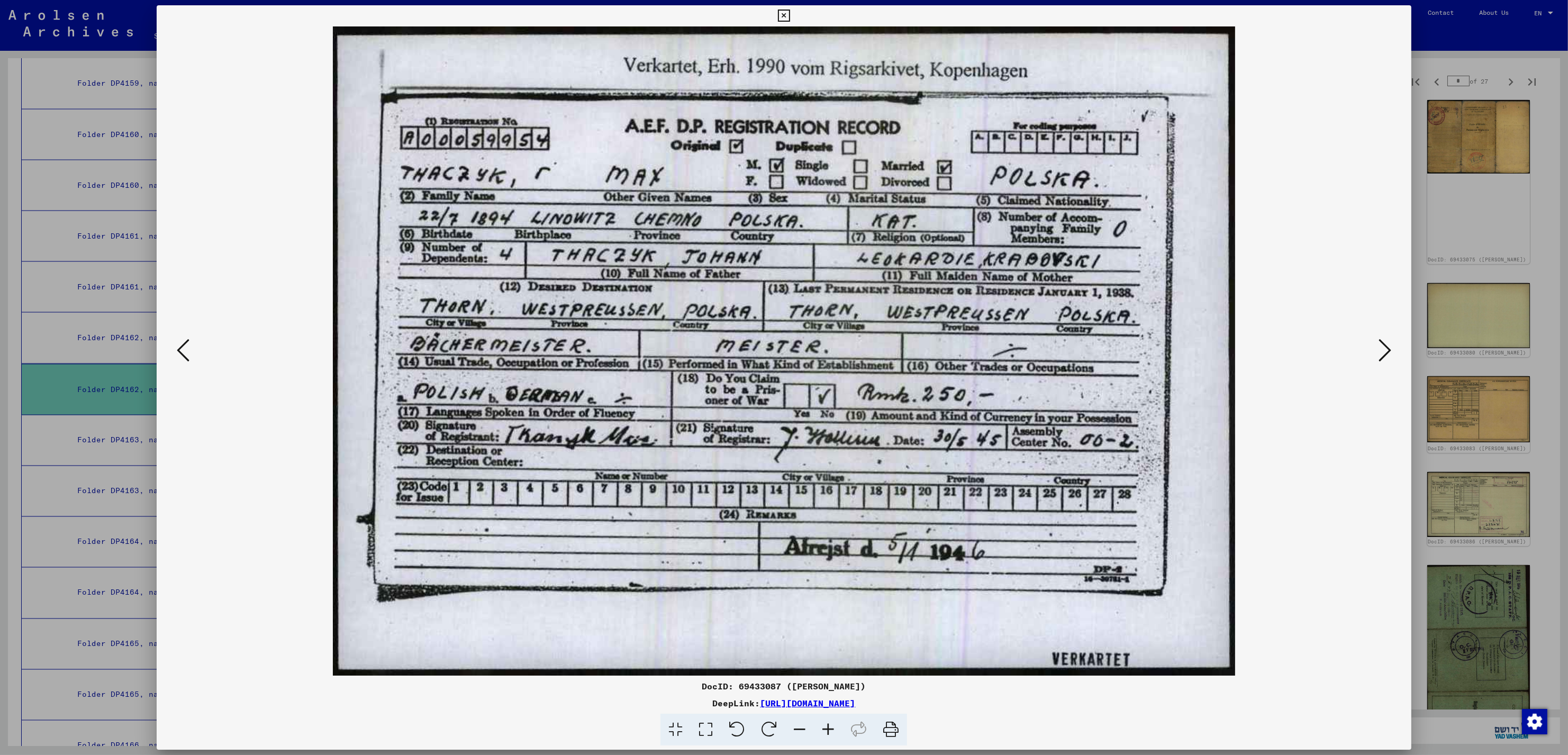
click at [1382, 347] on icon at bounding box center [1385, 350] width 13 height 26
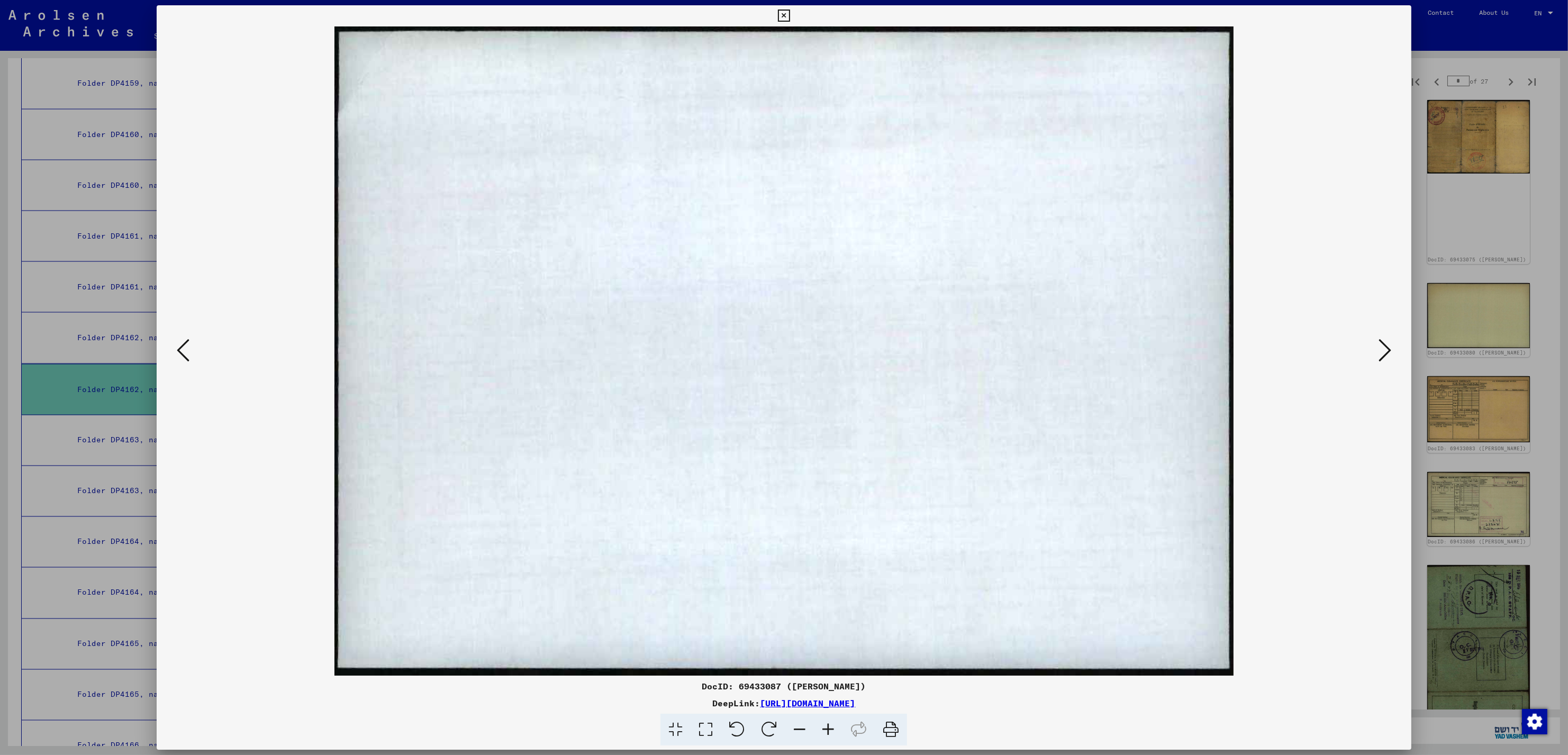
click at [1382, 347] on icon at bounding box center [1385, 350] width 13 height 26
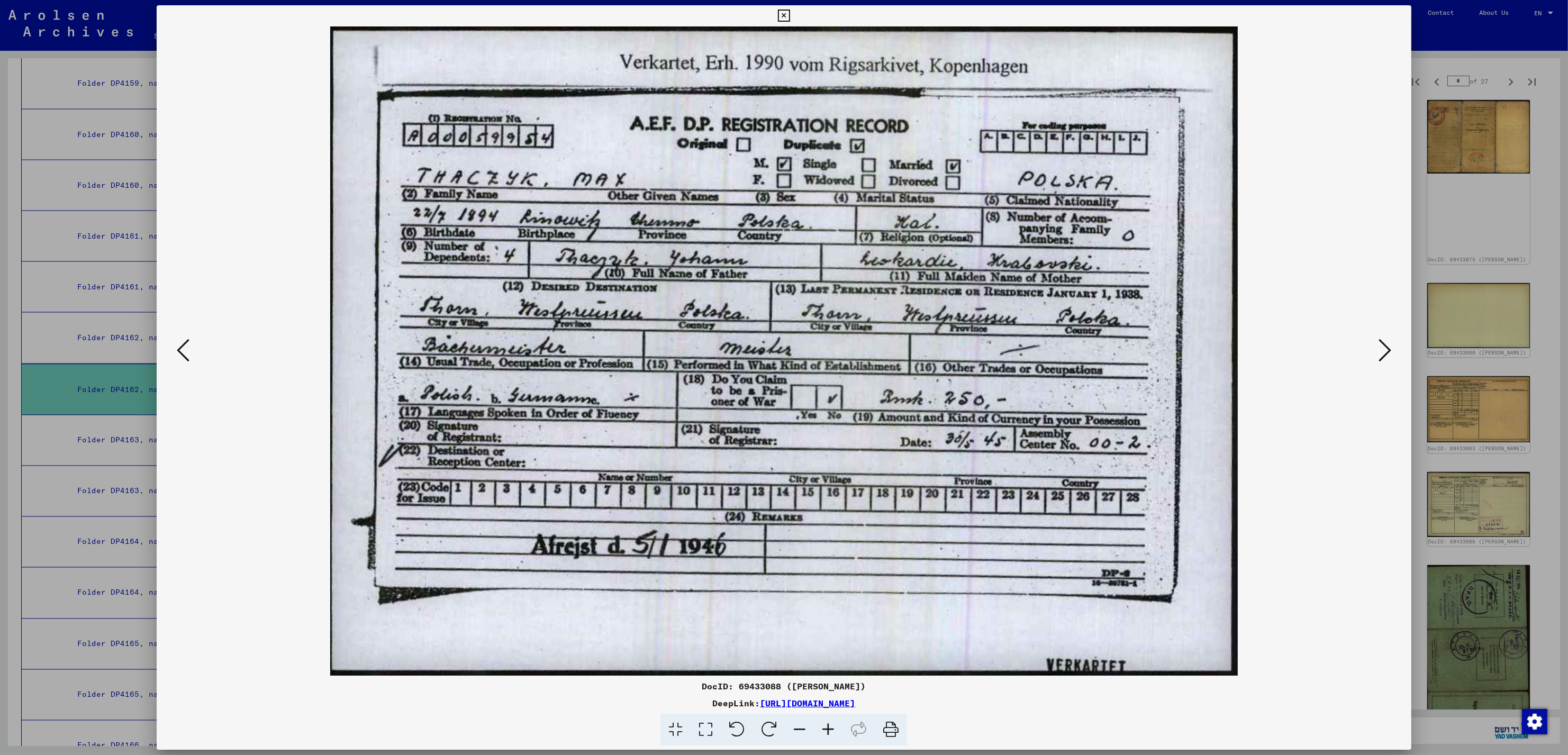
click at [1382, 347] on icon at bounding box center [1385, 350] width 13 height 26
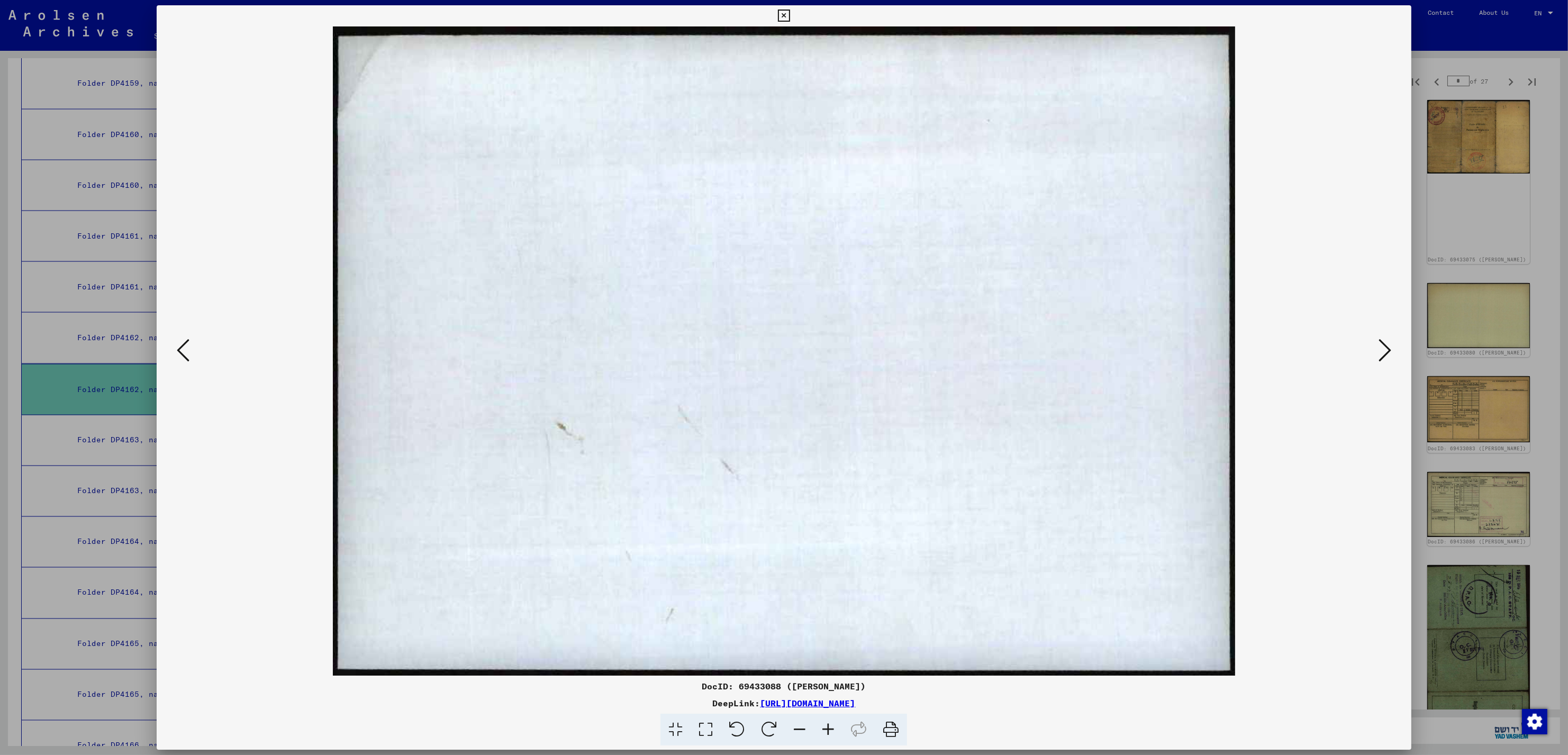
click at [1382, 347] on icon at bounding box center [1385, 350] width 13 height 26
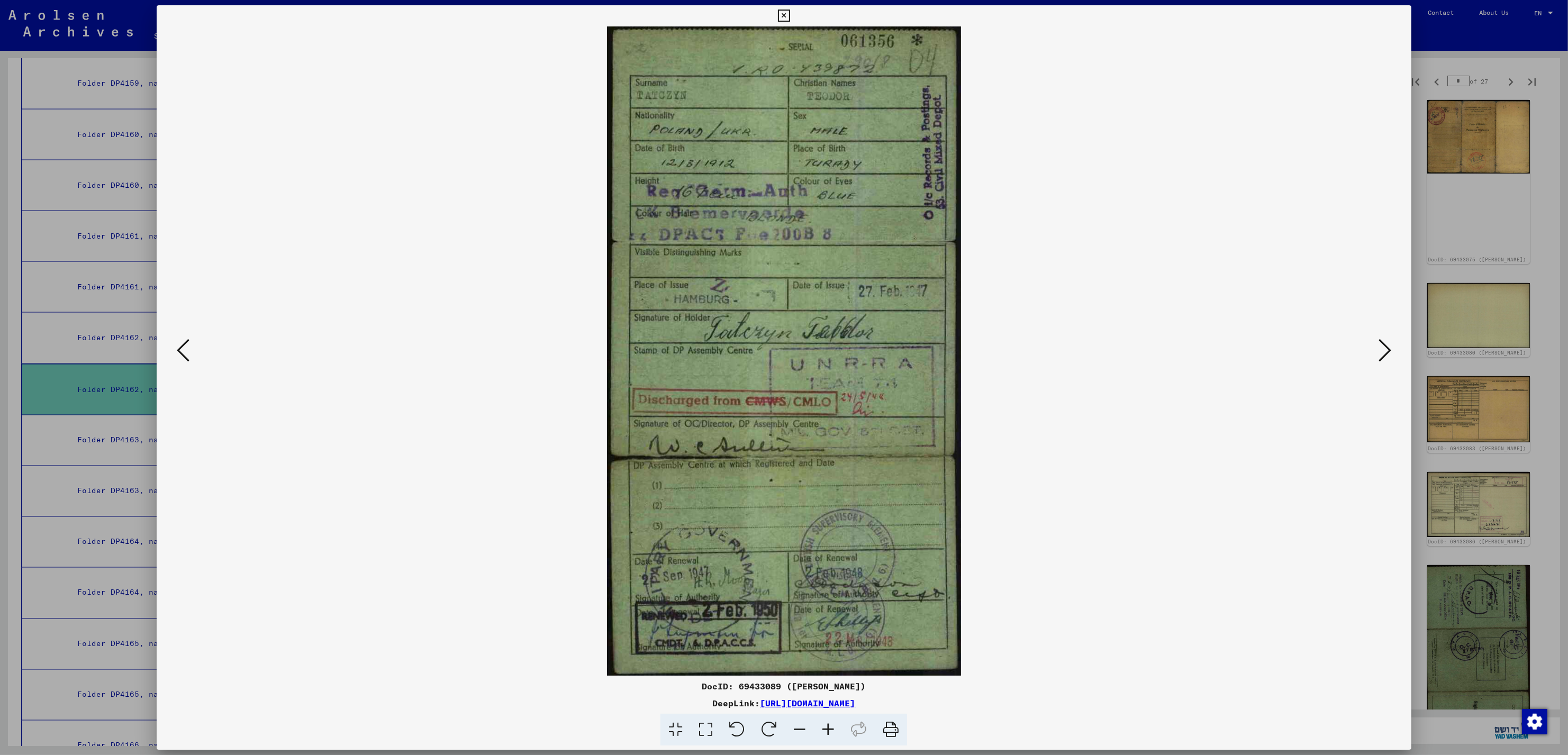
click at [1382, 347] on icon at bounding box center [1385, 350] width 13 height 26
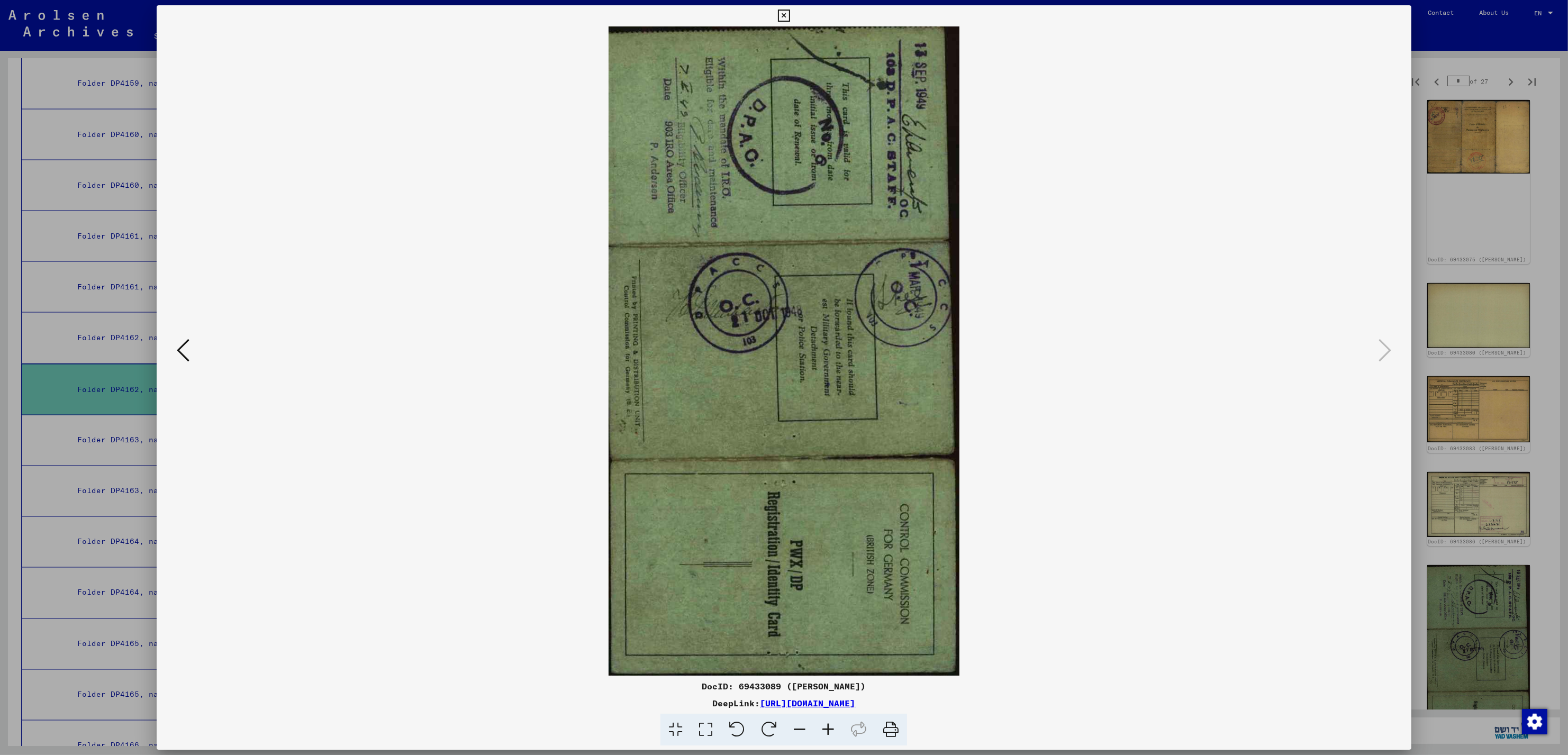
click at [1444, 93] on div at bounding box center [784, 377] width 1568 height 755
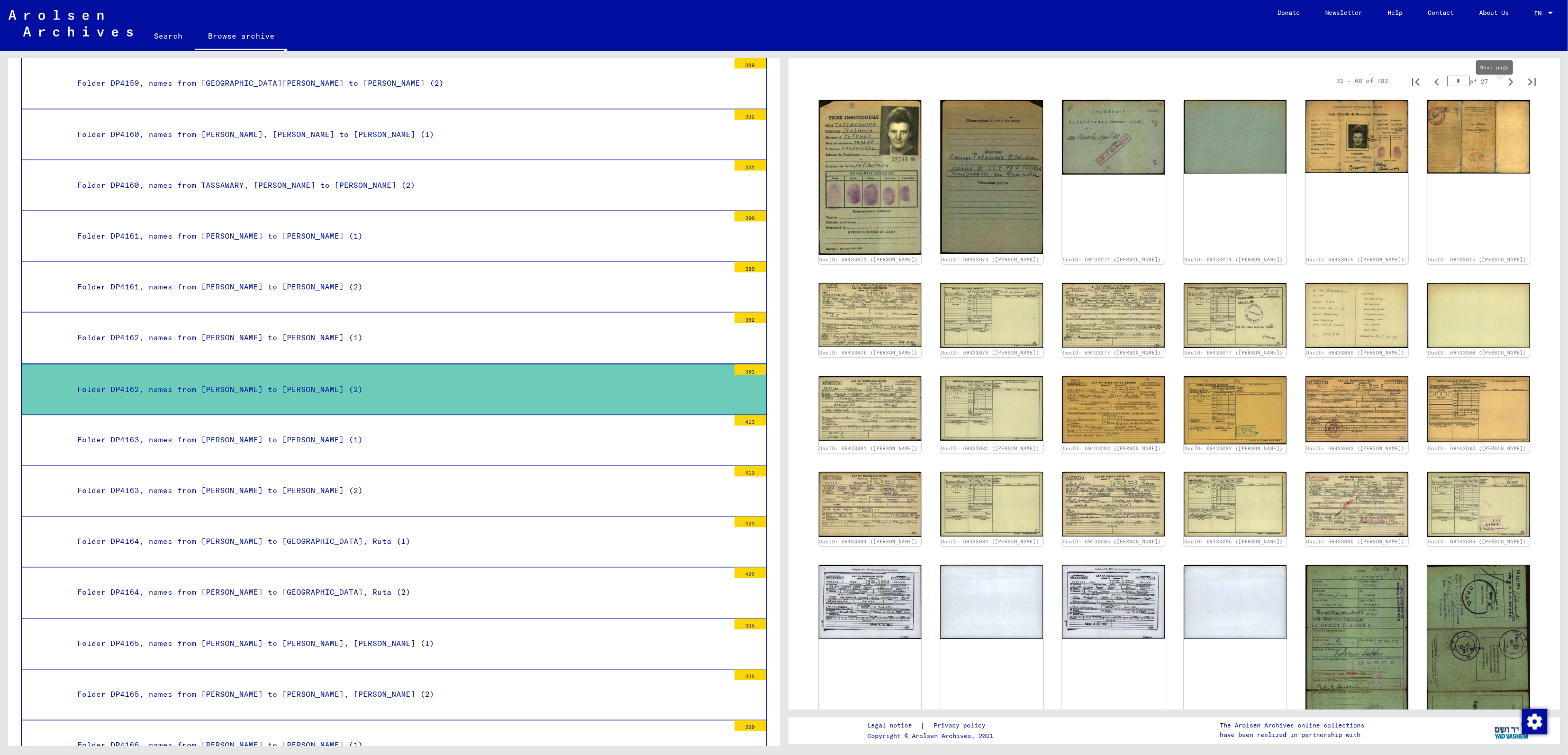
click at [1503, 89] on icon "Next page" at bounding box center [1511, 82] width 15 height 15
type input "*"
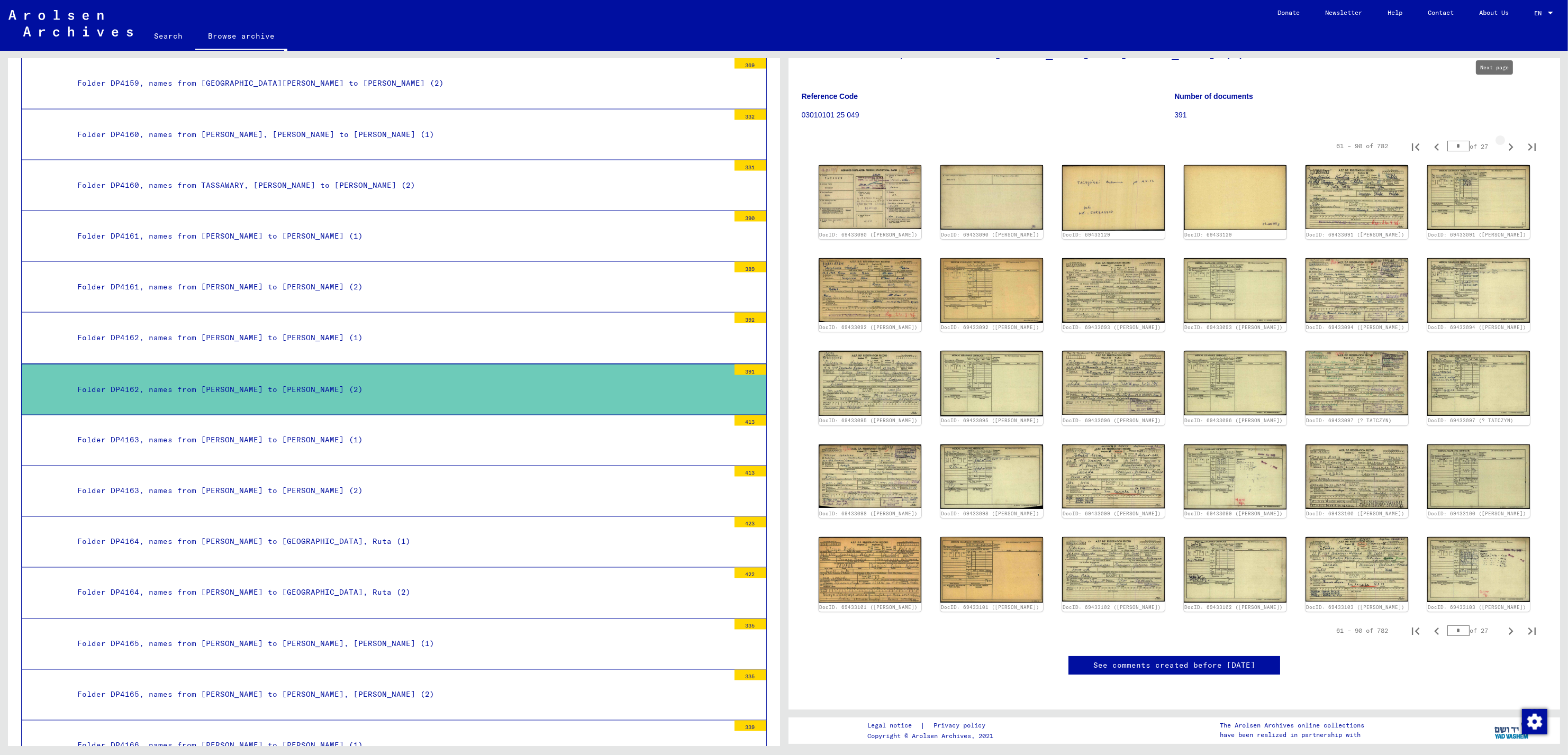
click at [1503, 140] on icon "Next page" at bounding box center [1511, 147] width 15 height 15
type input "*"
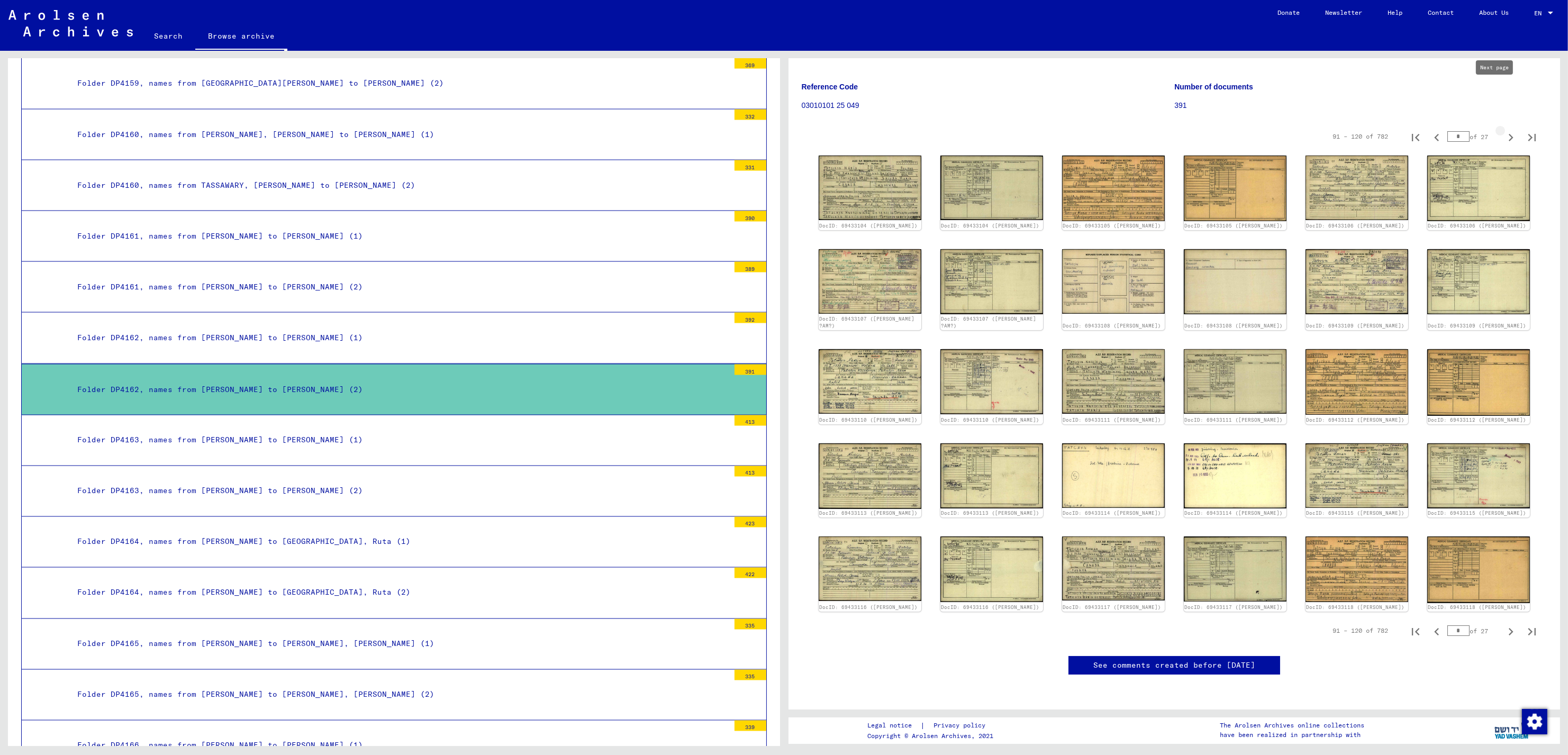
click at [1503, 130] on icon "Next page" at bounding box center [1511, 137] width 15 height 15
type input "*"
